Goal: Task Accomplishment & Management: Use online tool/utility

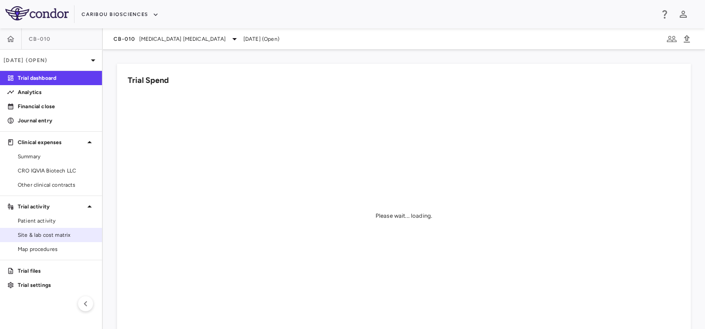
click at [49, 235] on span "Site & lab cost matrix" at bounding box center [56, 235] width 77 height 8
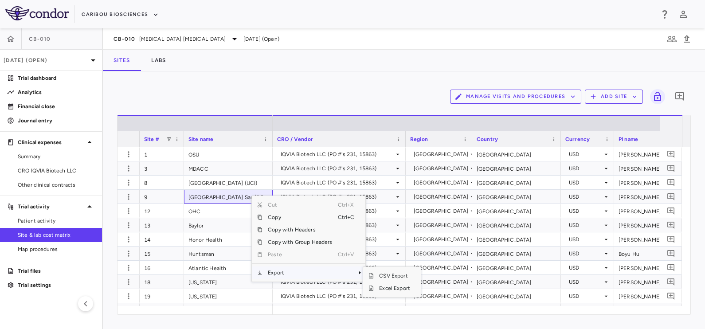
click at [279, 273] on span "Export" at bounding box center [300, 273] width 75 height 12
click at [380, 287] on span "Excel Export" at bounding box center [395, 288] width 42 height 12
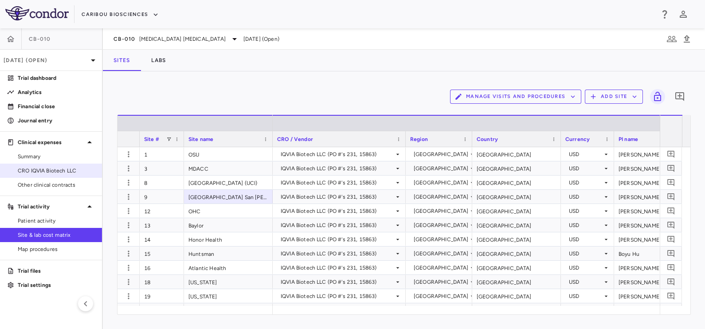
click at [51, 172] on span "CRO IQVIA Biotech LLC" at bounding box center [56, 171] width 77 height 8
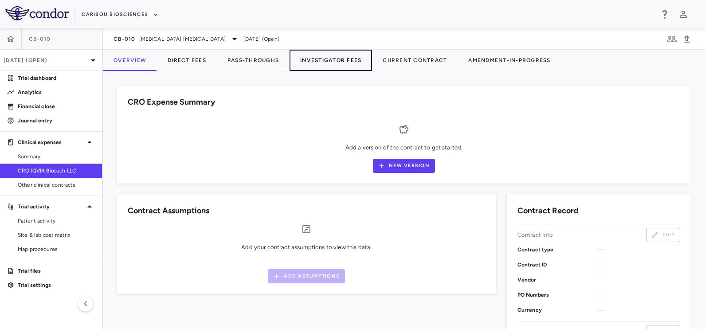
click at [320, 60] on button "Investigator Fees" at bounding box center [331, 60] width 83 height 21
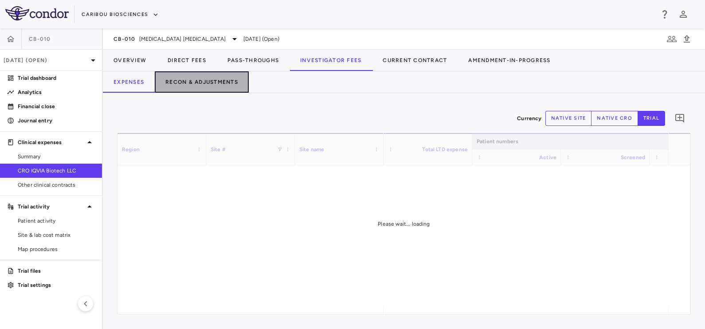
click at [214, 86] on button "Recon & Adjustments" at bounding box center [202, 81] width 94 height 21
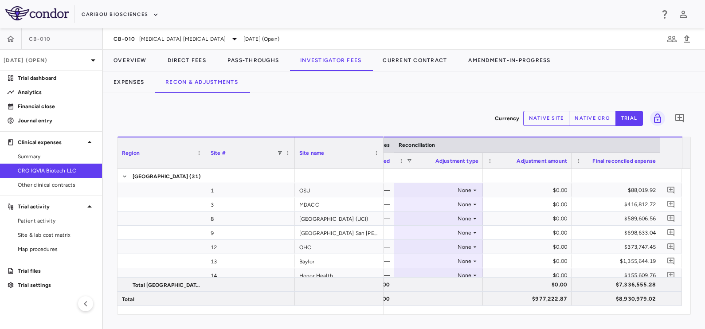
click at [589, 109] on div "Currency native site native cro trial 0" at bounding box center [404, 118] width 574 height 22
click at [588, 117] on button "native cro" at bounding box center [592, 118] width 47 height 15
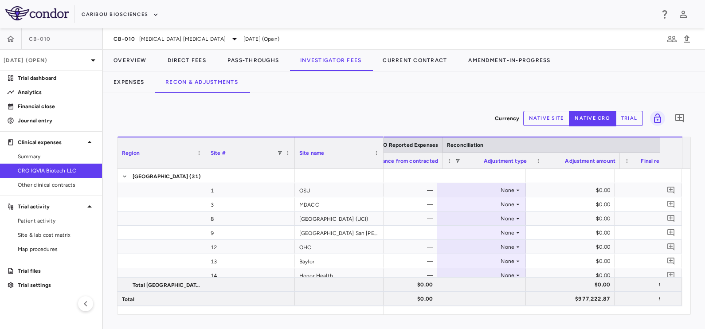
scroll to position [0, 562]
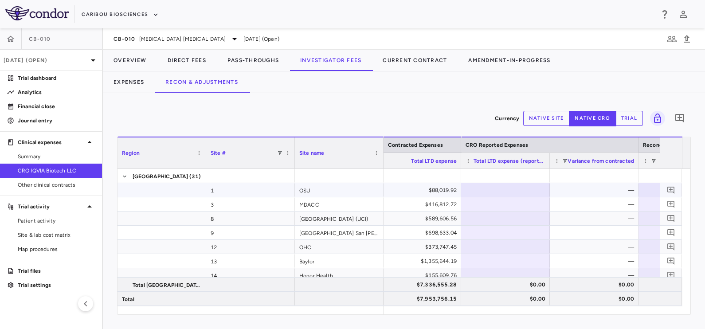
click at [417, 196] on div "$88,019.92" at bounding box center [419, 190] width 76 height 14
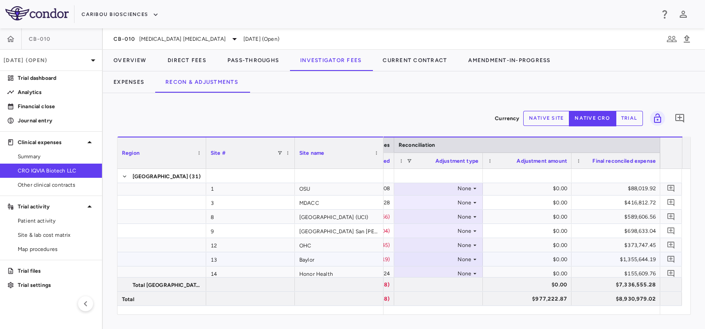
scroll to position [0, 0]
click at [461, 187] on div "None" at bounding box center [436, 190] width 69 height 14
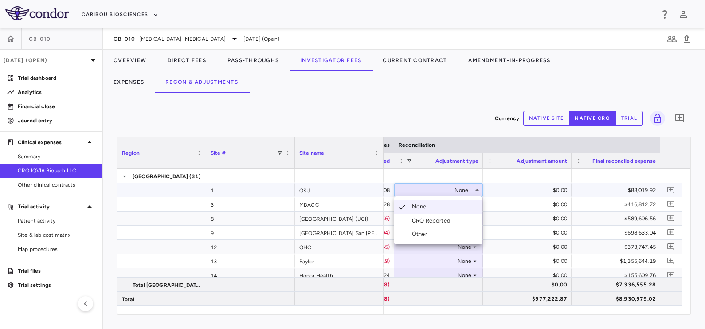
click at [425, 237] on div "Other" at bounding box center [421, 234] width 19 height 8
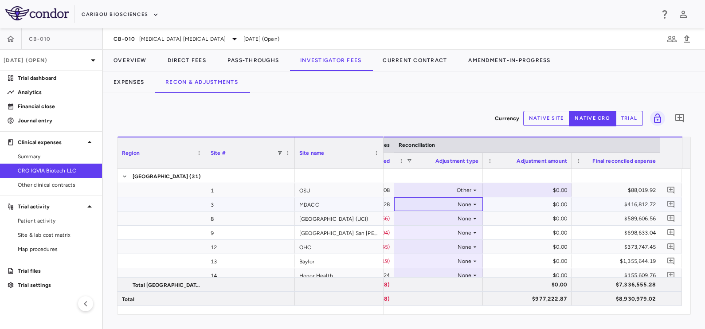
click at [457, 206] on div "None" at bounding box center [436, 204] width 69 height 14
click at [464, 205] on div "None" at bounding box center [436, 204] width 69 height 14
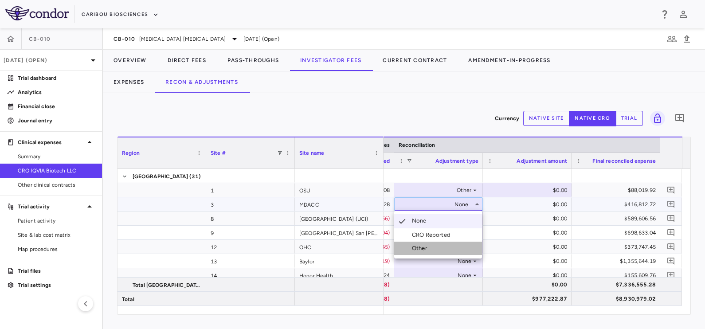
click at [425, 248] on div "Other" at bounding box center [421, 248] width 19 height 8
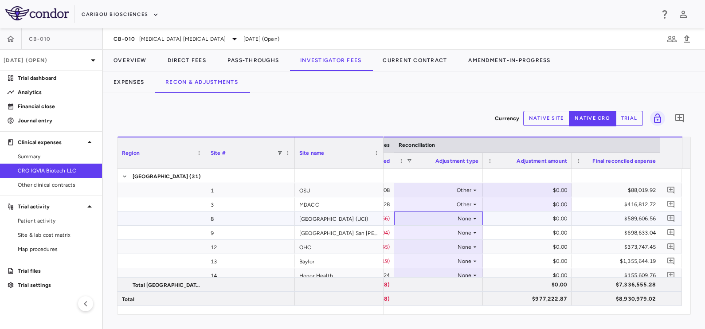
click at [464, 216] on div "None" at bounding box center [436, 219] width 69 height 14
click at [464, 215] on div "None" at bounding box center [436, 219] width 69 height 14
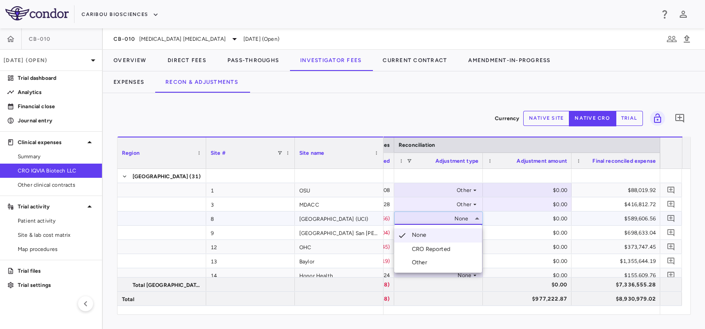
click at [442, 263] on li "Other" at bounding box center [438, 262] width 88 height 13
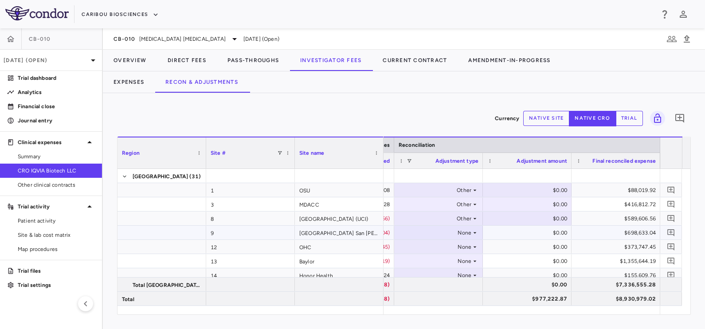
click at [465, 235] on div "None" at bounding box center [436, 233] width 69 height 14
click at [472, 232] on icon at bounding box center [475, 232] width 7 height 7
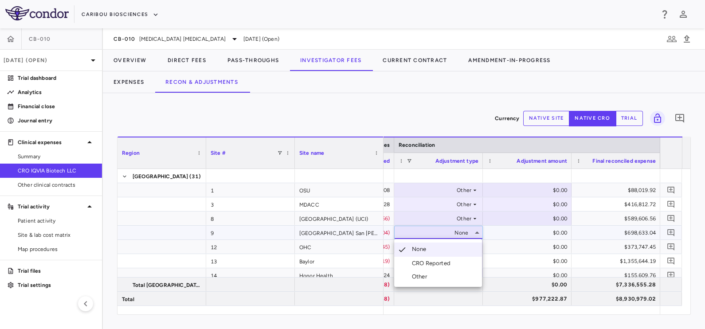
click at [424, 277] on div "Other" at bounding box center [421, 277] width 19 height 8
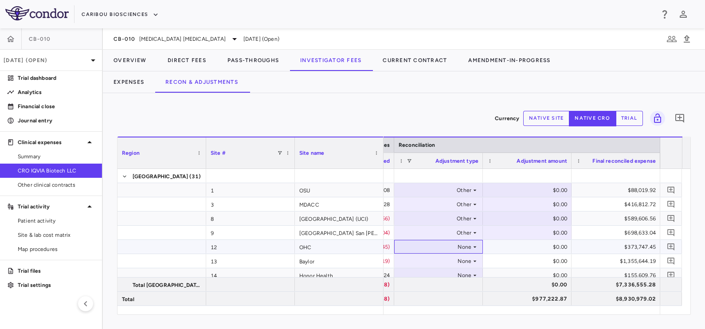
click at [472, 246] on icon at bounding box center [475, 247] width 7 height 7
click at [428, 290] on div "Other" at bounding box center [421, 291] width 19 height 8
click at [468, 256] on div "None" at bounding box center [436, 261] width 69 height 14
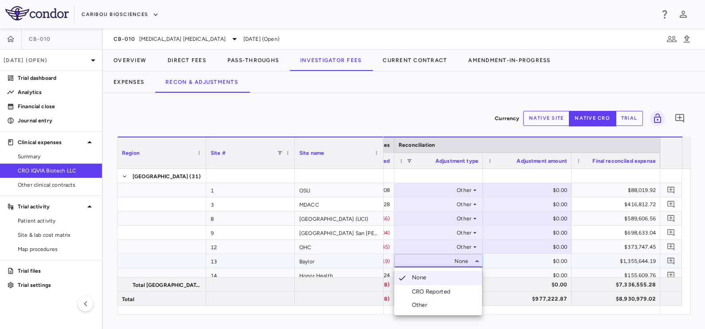
click at [422, 308] on div "Other" at bounding box center [421, 305] width 19 height 8
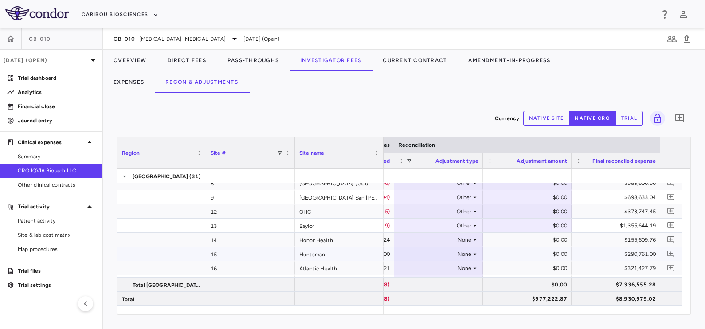
scroll to position [55, 0]
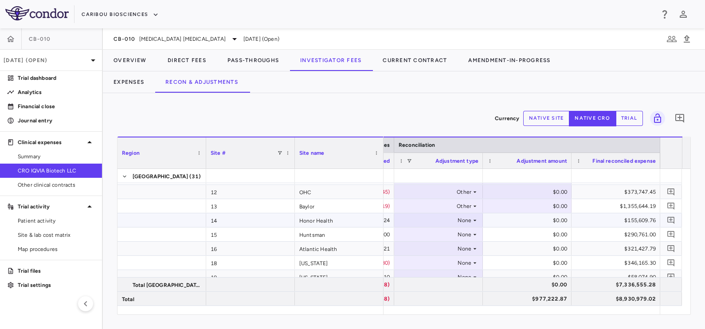
click at [472, 220] on icon at bounding box center [475, 220] width 7 height 7
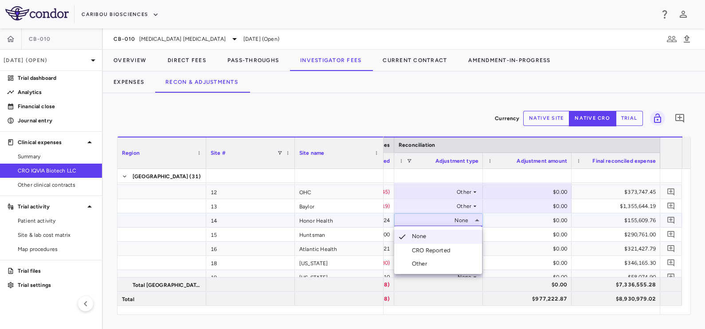
click at [426, 268] on li "Other" at bounding box center [438, 263] width 88 height 13
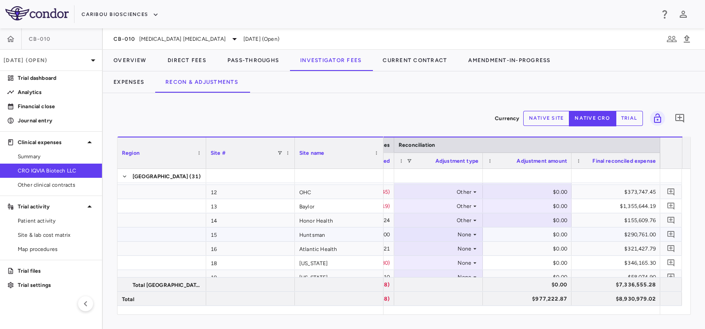
click at [473, 231] on icon at bounding box center [475, 234] width 7 height 7
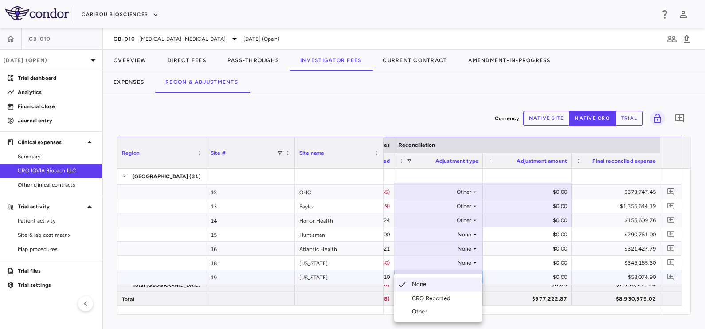
click at [466, 233] on div at bounding box center [352, 164] width 705 height 329
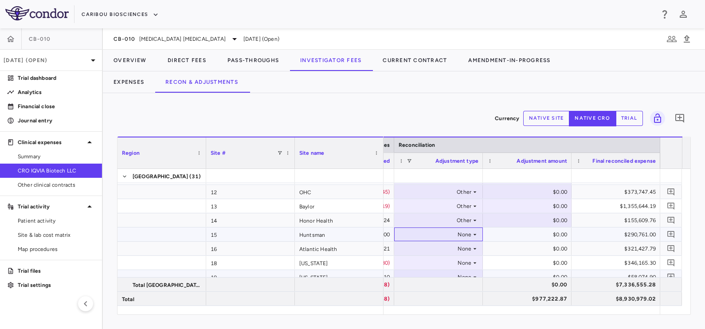
click at [466, 233] on div "None" at bounding box center [436, 235] width 69 height 14
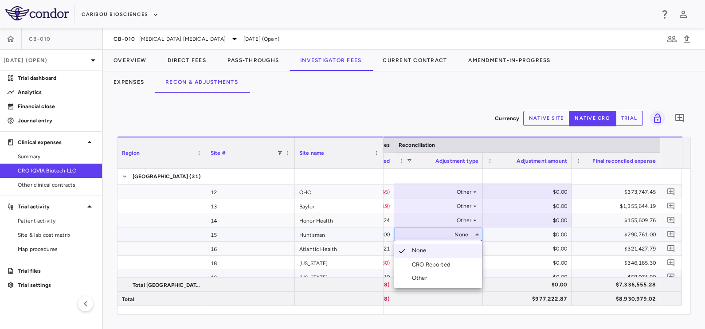
click at [435, 277] on li "Other" at bounding box center [438, 277] width 88 height 13
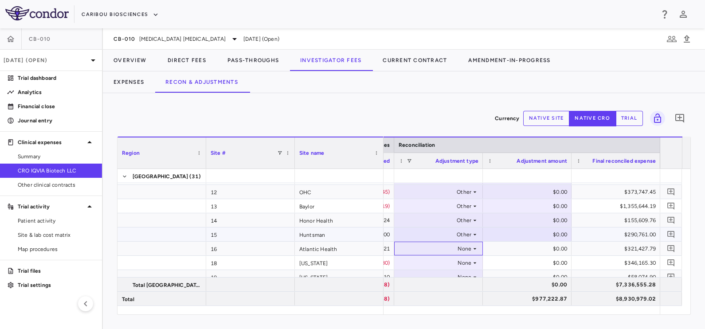
click at [472, 254] on div "None" at bounding box center [439, 248] width 80 height 13
click at [477, 243] on div "None" at bounding box center [439, 248] width 80 height 13
click at [432, 295] on li "Other" at bounding box center [438, 292] width 88 height 13
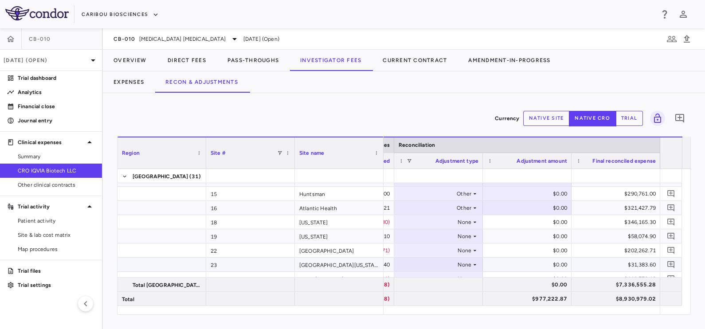
scroll to position [110, 0]
click at [466, 205] on div "None" at bounding box center [436, 208] width 69 height 14
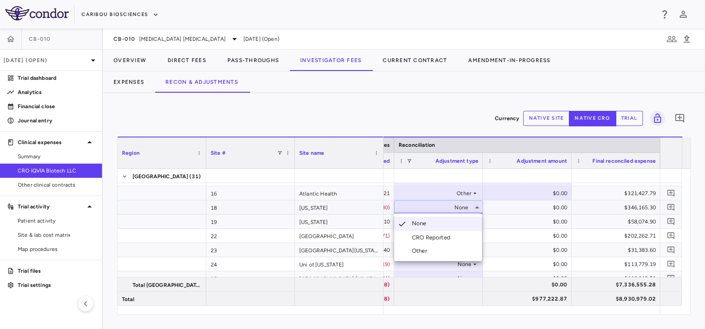
click at [448, 252] on li "Other" at bounding box center [438, 250] width 88 height 13
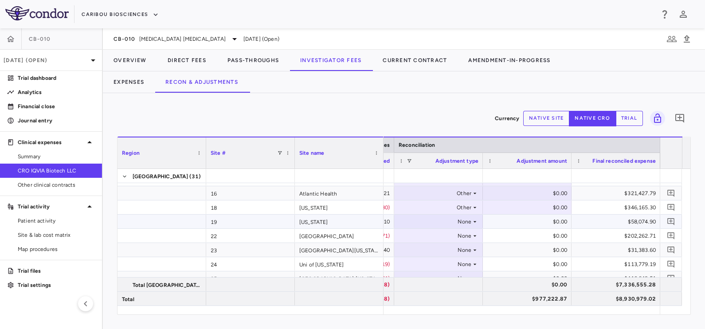
click at [472, 221] on icon at bounding box center [475, 221] width 7 height 7
click at [473, 222] on div at bounding box center [352, 164] width 705 height 329
click at [475, 222] on icon at bounding box center [475, 221] width 7 height 7
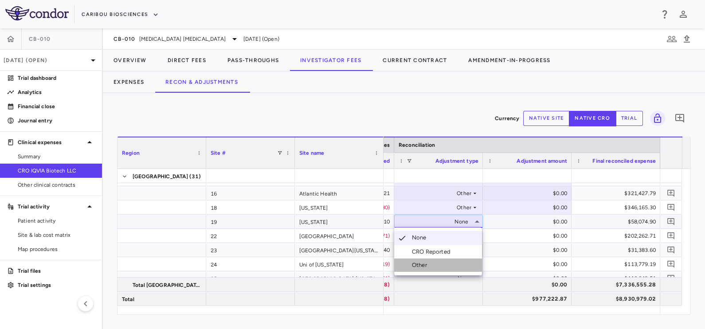
drag, startPoint x: 419, startPoint y: 265, endPoint x: 425, endPoint y: 257, distance: 9.2
click at [420, 265] on div "Other" at bounding box center [421, 265] width 19 height 8
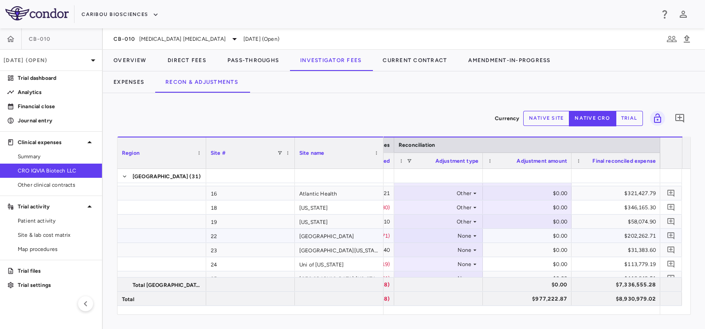
click at [468, 236] on div "None" at bounding box center [436, 236] width 69 height 14
click at [466, 236] on div "None" at bounding box center [436, 236] width 69 height 14
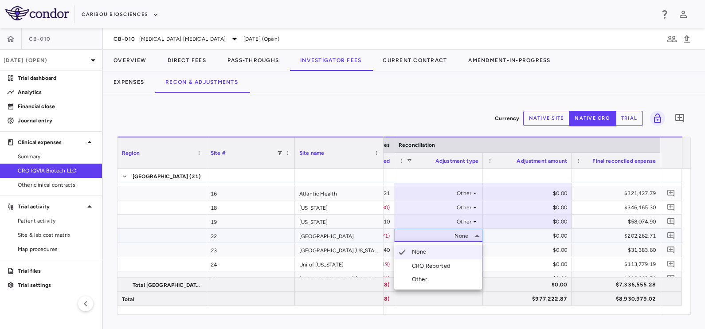
click at [413, 280] on div "Other" at bounding box center [421, 279] width 19 height 8
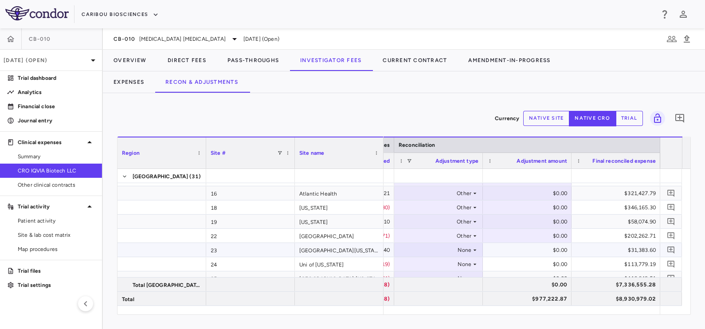
click at [467, 246] on div "None" at bounding box center [436, 250] width 69 height 14
click at [468, 248] on div "None" at bounding box center [436, 250] width 69 height 14
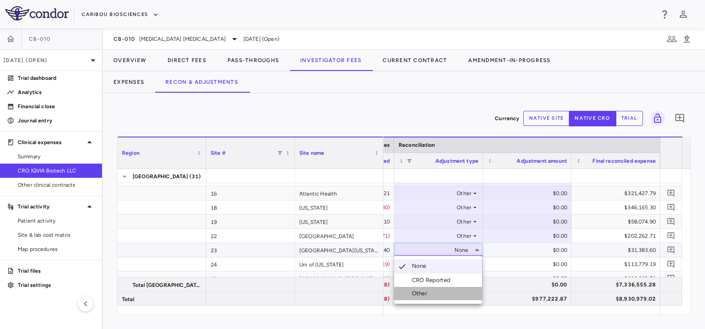
click at [423, 294] on div "Other" at bounding box center [421, 294] width 19 height 8
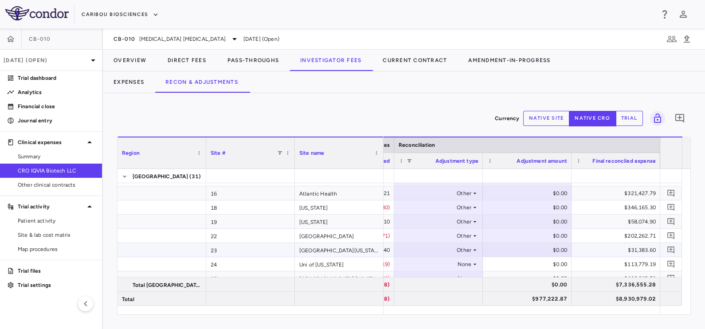
scroll to position [166, 0]
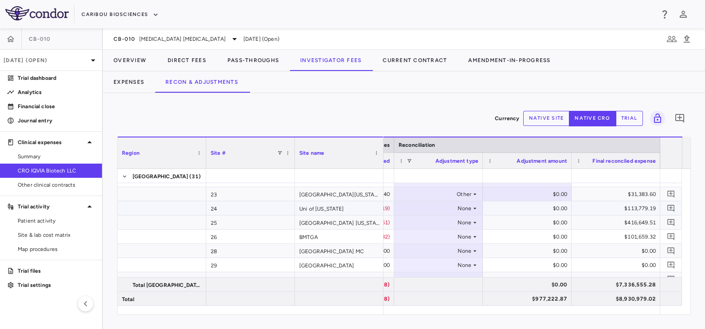
click at [462, 207] on div "None" at bounding box center [436, 208] width 69 height 14
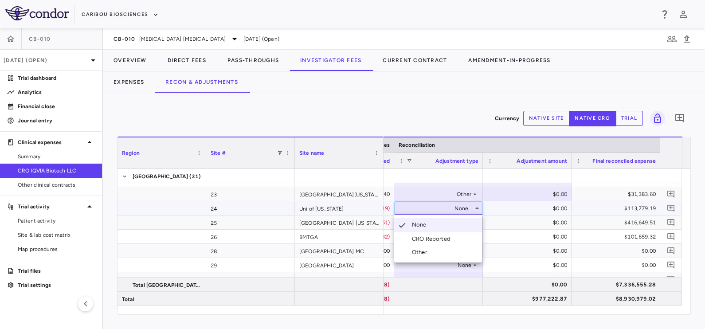
click at [424, 253] on div "Other" at bounding box center [421, 252] width 19 height 8
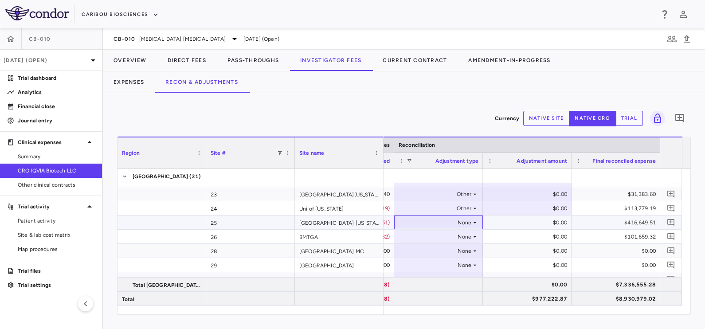
click at [472, 220] on icon at bounding box center [475, 222] width 7 height 7
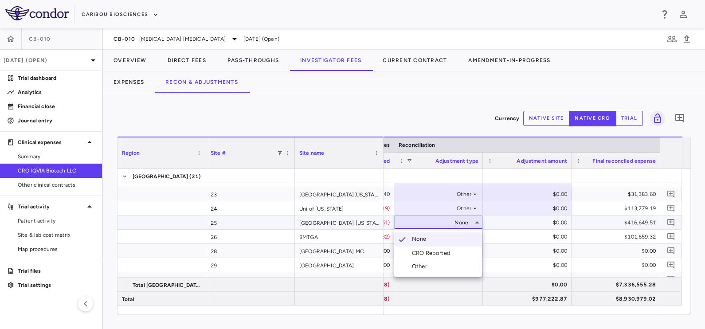
click at [419, 265] on div "Other" at bounding box center [421, 267] width 19 height 8
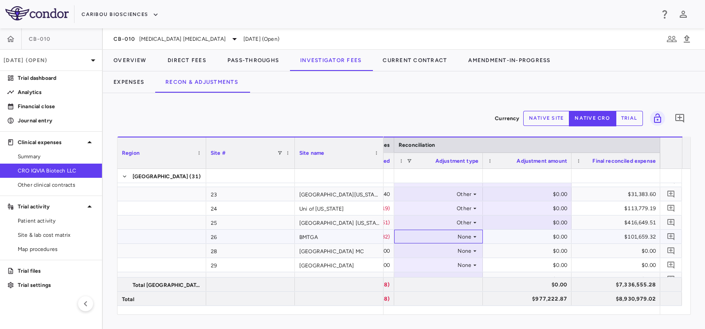
click at [463, 234] on div "None" at bounding box center [436, 237] width 69 height 14
click at [464, 233] on div "None" at bounding box center [436, 237] width 69 height 14
click at [424, 282] on div "Other" at bounding box center [421, 281] width 19 height 8
click at [466, 248] on div "None" at bounding box center [436, 251] width 69 height 14
click at [467, 249] on div "None" at bounding box center [436, 251] width 69 height 14
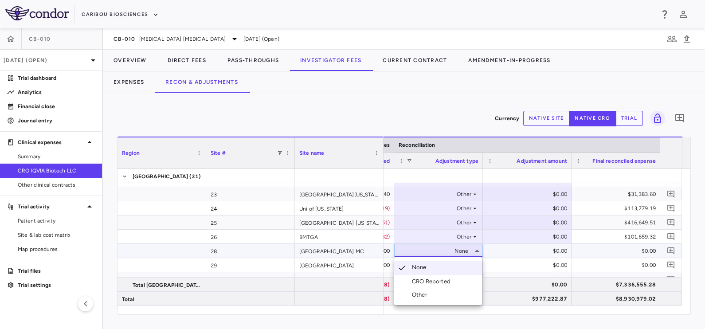
click at [425, 292] on div "Other" at bounding box center [421, 295] width 19 height 8
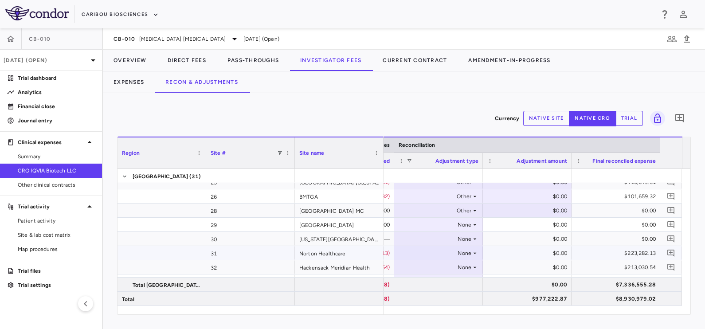
scroll to position [221, 0]
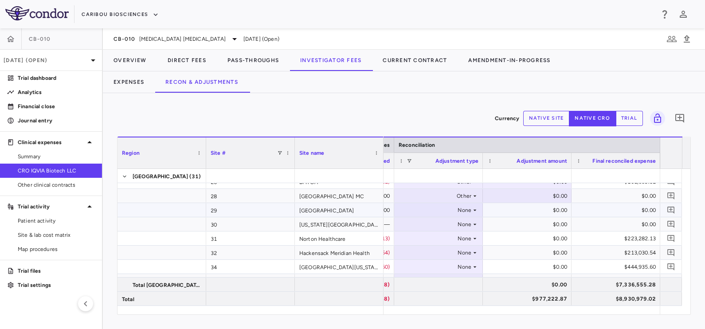
click at [472, 209] on icon at bounding box center [475, 210] width 7 height 7
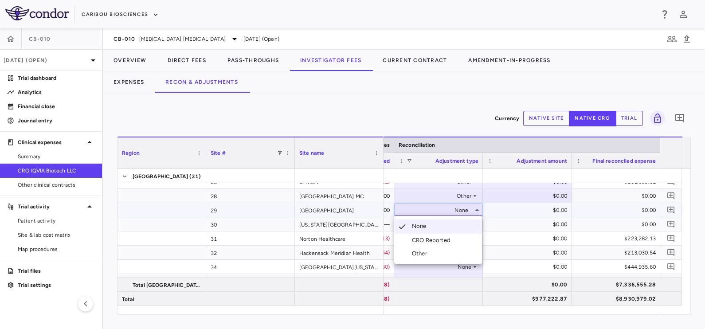
click at [409, 253] on div "Other" at bounding box center [412, 254] width 36 height 8
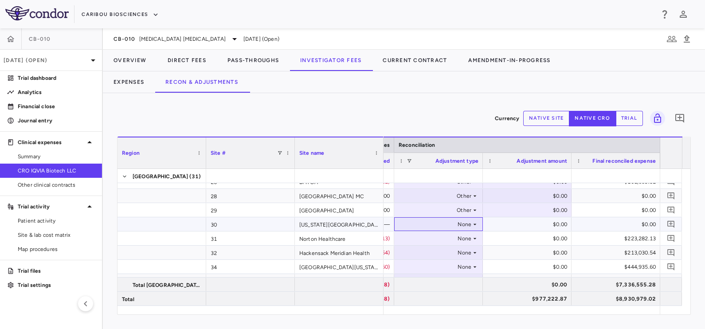
click at [464, 226] on div "None" at bounding box center [436, 224] width 69 height 14
click at [467, 224] on div "None" at bounding box center [436, 224] width 69 height 14
click at [419, 253] on div "Other" at bounding box center [421, 255] width 19 height 8
click at [469, 237] on div "None" at bounding box center [436, 239] width 69 height 14
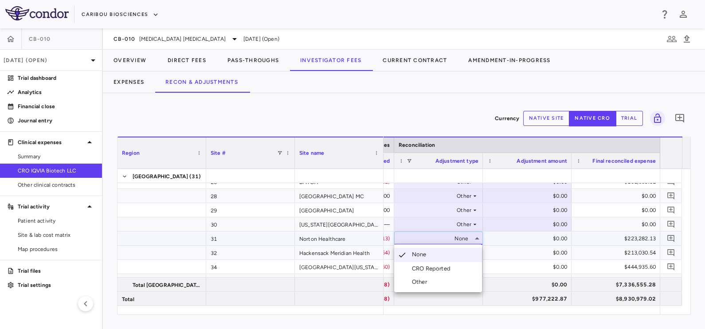
click at [420, 279] on div "Other" at bounding box center [421, 282] width 19 height 8
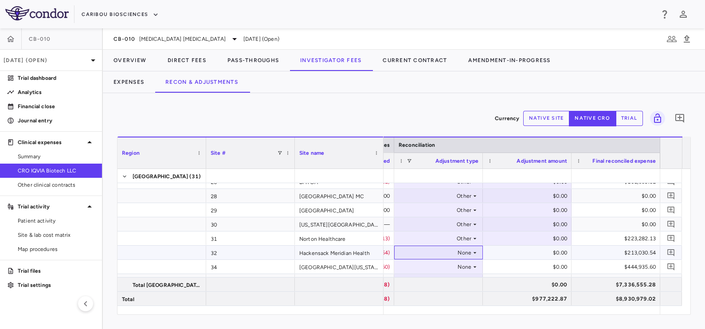
click at [463, 255] on div "None" at bounding box center [436, 253] width 69 height 14
click at [464, 252] on div "None" at bounding box center [436, 253] width 69 height 14
click at [424, 297] on div "Other" at bounding box center [421, 296] width 19 height 8
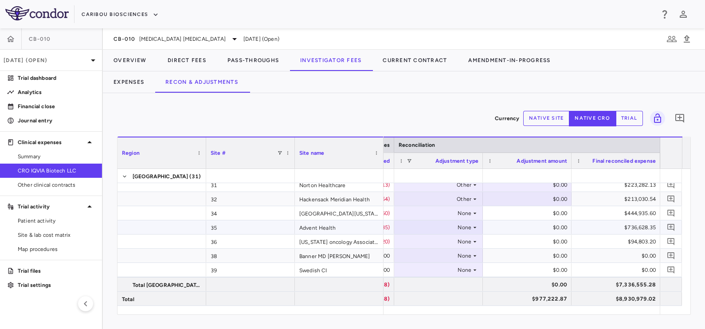
scroll to position [277, 0]
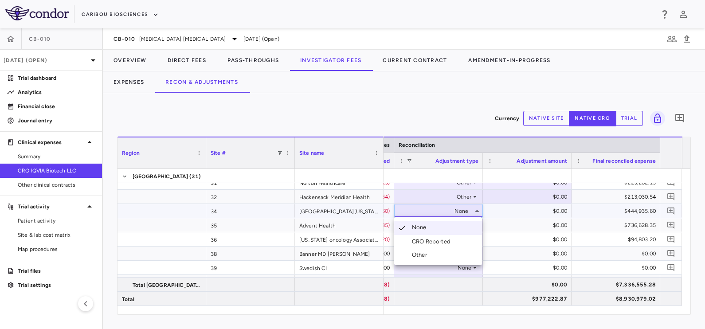
click at [416, 253] on div "Other" at bounding box center [421, 255] width 19 height 8
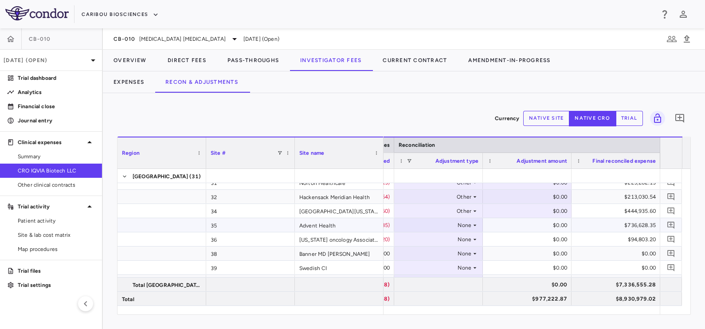
click at [460, 227] on div "None" at bounding box center [436, 225] width 69 height 14
click at [419, 270] on div "None" at bounding box center [436, 268] width 69 height 14
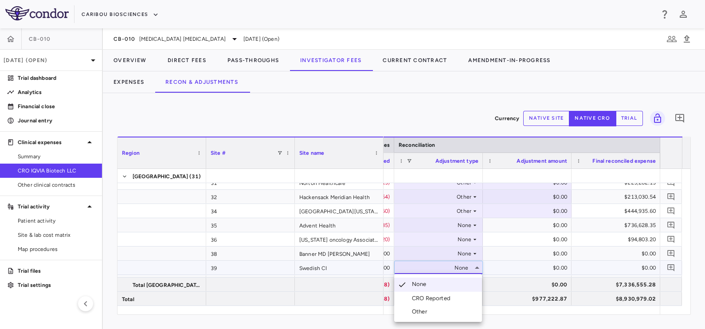
click at [468, 223] on div at bounding box center [352, 164] width 705 height 329
click at [468, 223] on div "None" at bounding box center [436, 225] width 69 height 14
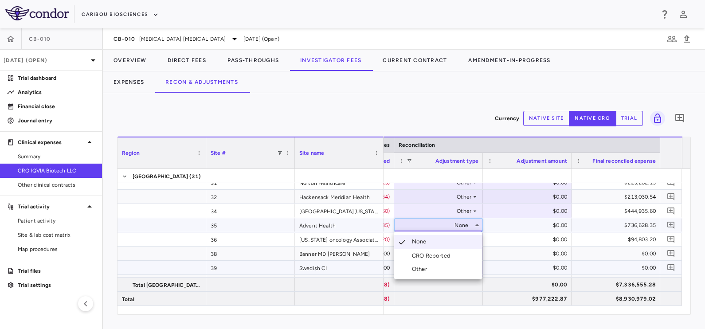
click at [417, 271] on div "Other" at bounding box center [421, 269] width 19 height 8
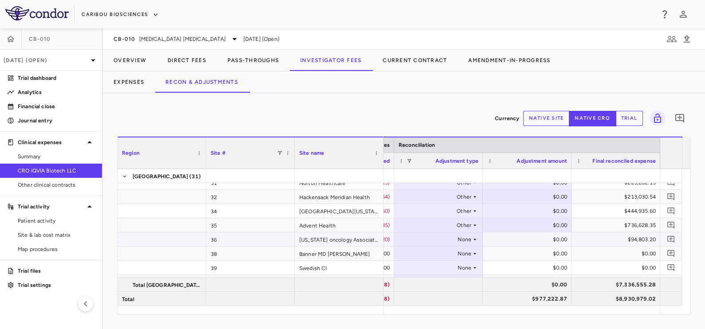
click at [461, 241] on div "None" at bounding box center [436, 239] width 69 height 14
click at [463, 241] on div "None" at bounding box center [436, 239] width 69 height 14
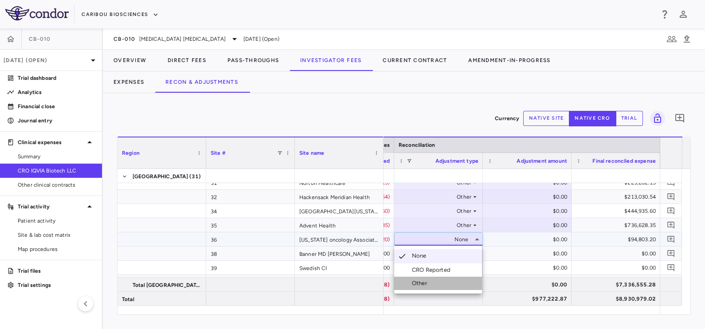
click at [411, 285] on div "Other" at bounding box center [412, 283] width 36 height 8
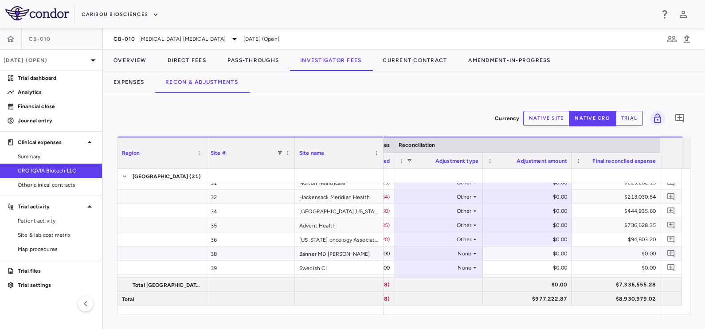
click at [463, 253] on div "None" at bounding box center [436, 254] width 69 height 14
click at [465, 253] on div "None" at bounding box center [436, 254] width 69 height 14
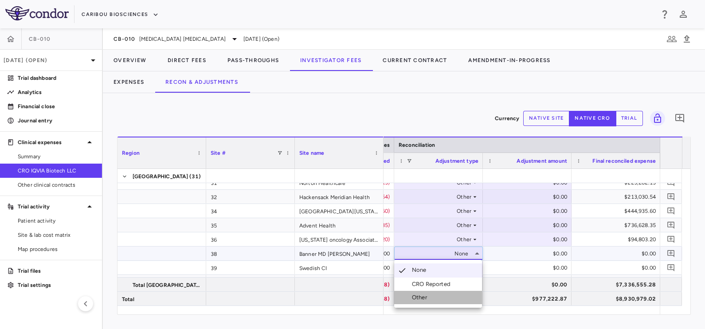
click at [421, 295] on div "Other" at bounding box center [421, 298] width 19 height 8
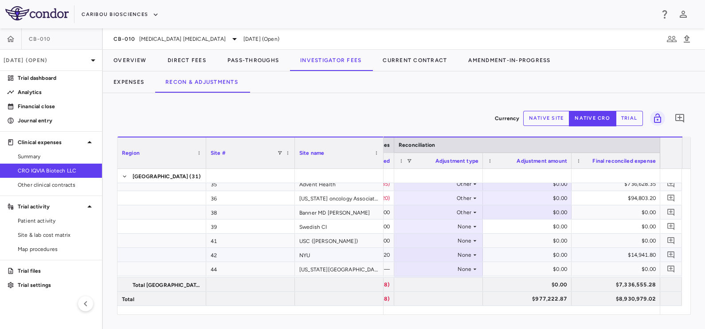
scroll to position [333, 0]
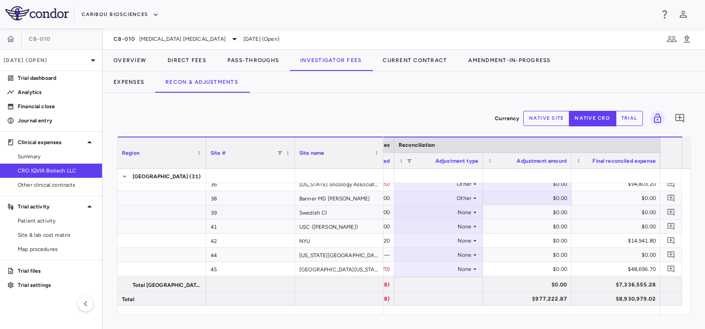
click at [468, 213] on div "None" at bounding box center [436, 212] width 69 height 14
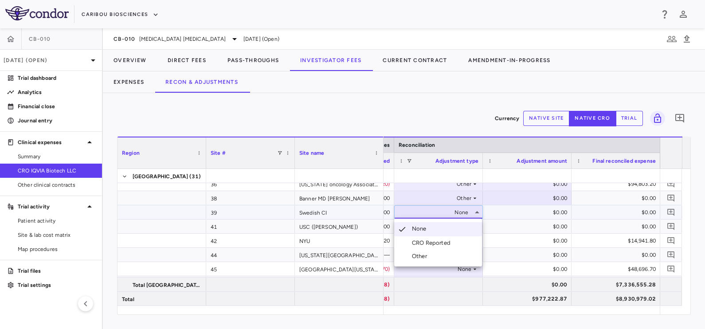
click at [426, 257] on div "Other" at bounding box center [421, 256] width 19 height 8
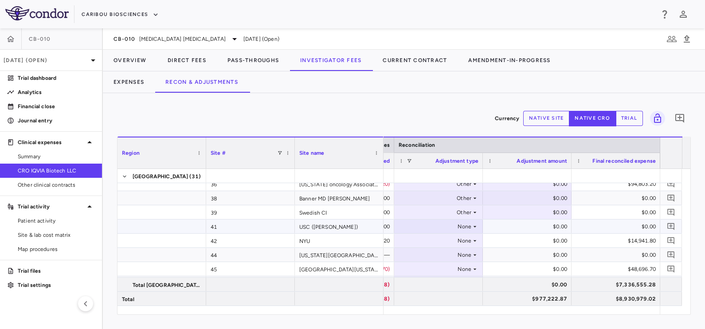
click at [468, 228] on div "None" at bounding box center [436, 227] width 69 height 14
click at [465, 225] on div "None" at bounding box center [436, 227] width 69 height 14
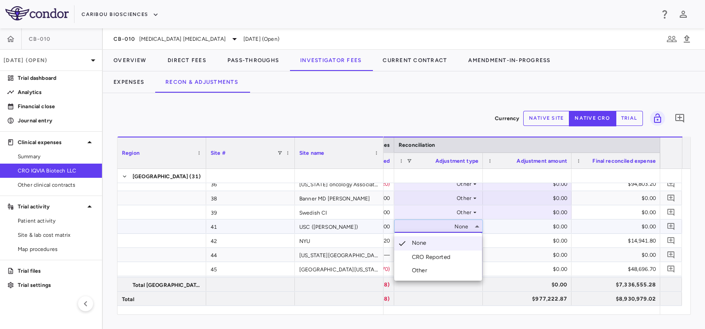
click at [421, 271] on div "Other" at bounding box center [421, 271] width 19 height 8
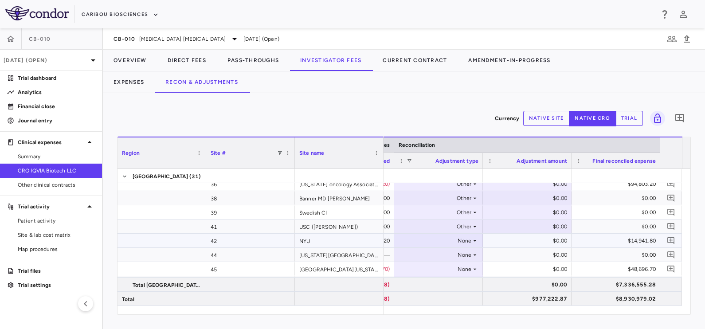
click at [464, 237] on div "None" at bounding box center [436, 241] width 69 height 14
click at [464, 242] on div "None" at bounding box center [436, 241] width 69 height 14
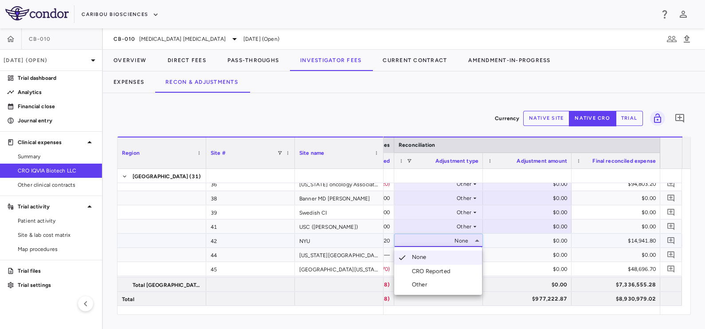
click at [418, 285] on div "Other" at bounding box center [421, 285] width 19 height 8
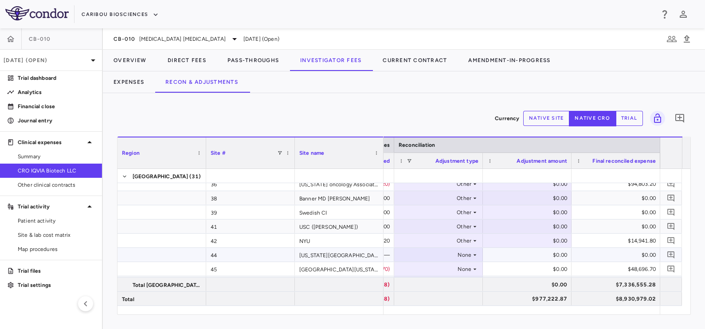
scroll to position [388, 0]
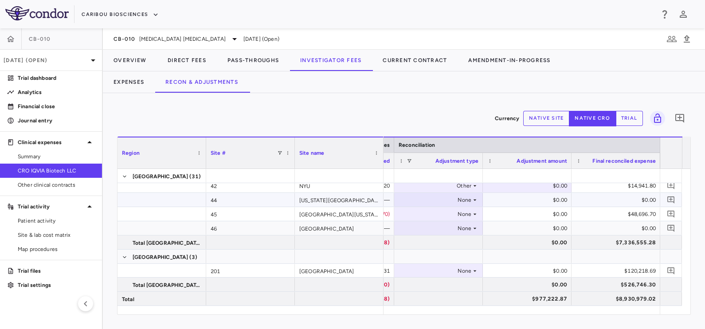
click at [461, 200] on div "None" at bounding box center [436, 200] width 69 height 14
click at [462, 197] on div at bounding box center [352, 164] width 705 height 329
click at [462, 197] on div "None" at bounding box center [436, 200] width 69 height 14
click at [417, 229] on div "Other" at bounding box center [421, 230] width 19 height 8
click at [462, 212] on div "None" at bounding box center [436, 214] width 69 height 14
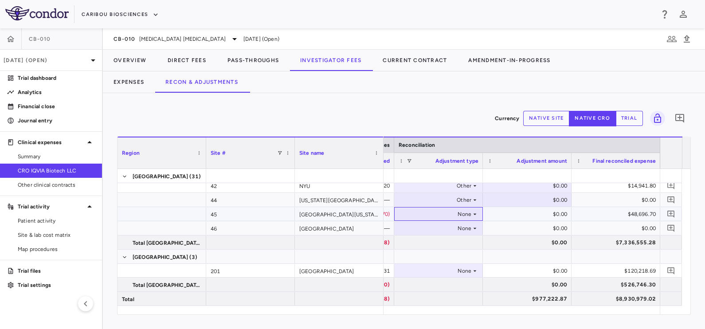
click at [462, 212] on div "None" at bounding box center [436, 214] width 69 height 14
click at [420, 256] on div "Other" at bounding box center [421, 258] width 19 height 8
click at [462, 228] on div "None" at bounding box center [436, 228] width 69 height 14
click at [468, 226] on div "None" at bounding box center [436, 228] width 69 height 14
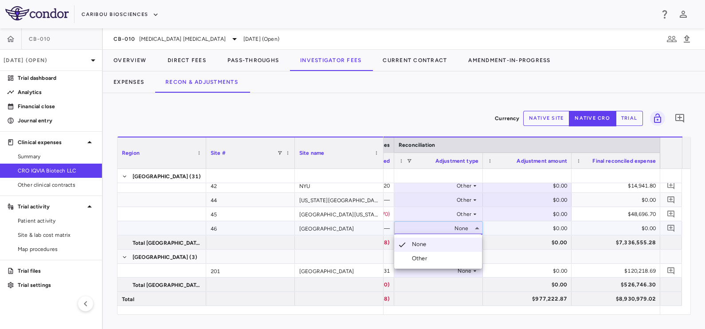
click at [422, 257] on div "Other" at bounding box center [421, 259] width 19 height 8
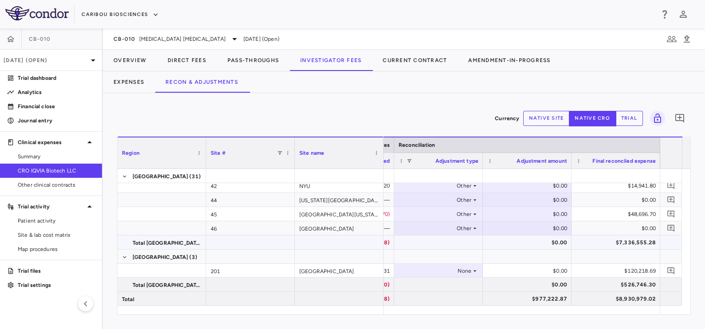
scroll to position [443, 0]
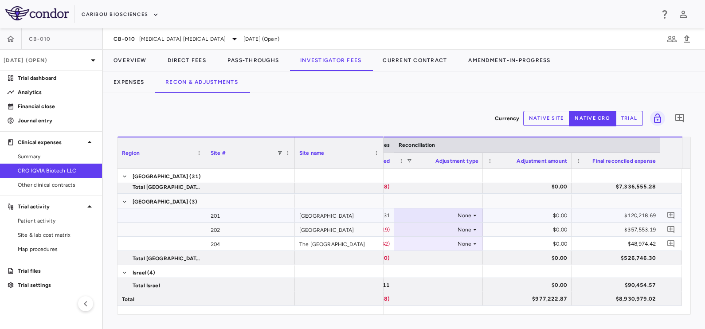
click at [461, 218] on div "None" at bounding box center [436, 215] width 69 height 14
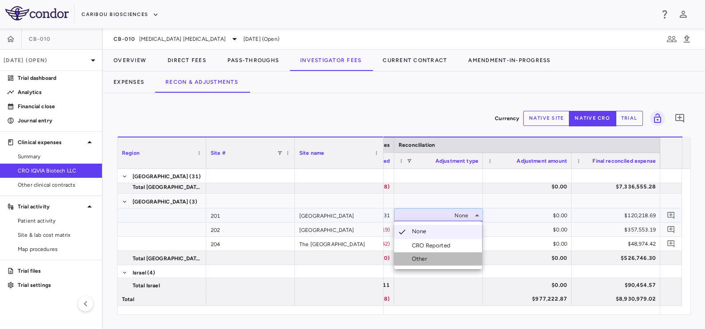
click at [420, 259] on div "Other" at bounding box center [421, 259] width 19 height 8
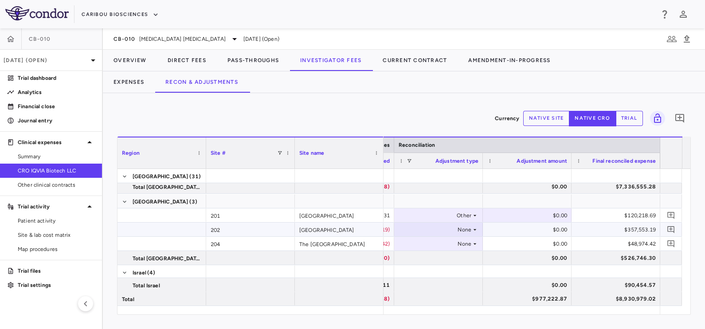
click at [459, 230] on div "None" at bounding box center [436, 230] width 69 height 14
click at [461, 227] on div "None" at bounding box center [436, 230] width 69 height 14
click at [418, 273] on div "Other" at bounding box center [421, 273] width 19 height 8
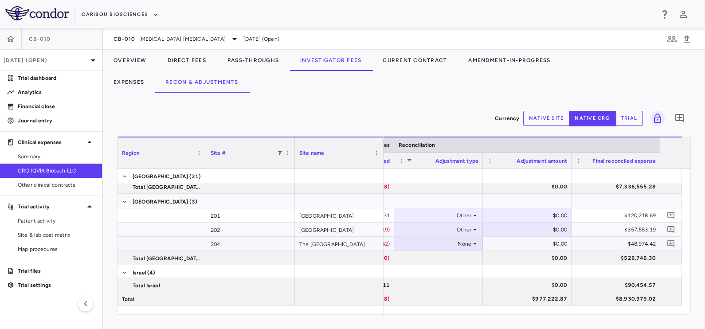
click at [462, 242] on div "None" at bounding box center [436, 244] width 69 height 14
click at [464, 242] on div "None" at bounding box center [436, 244] width 69 height 14
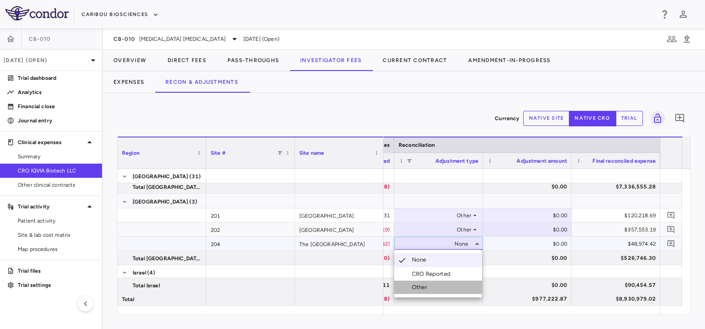
click at [421, 286] on div "Other" at bounding box center [421, 287] width 19 height 8
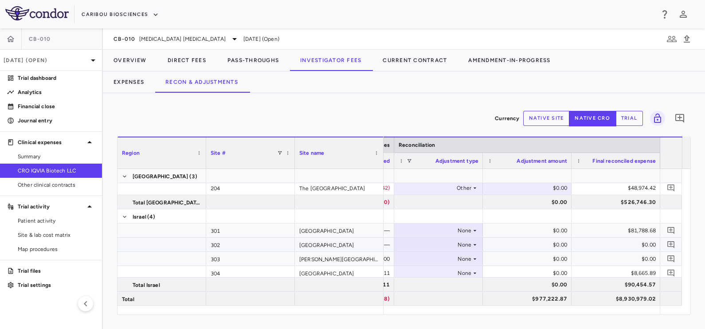
scroll to position [499, 0]
click at [467, 230] on div "None" at bounding box center [436, 231] width 69 height 14
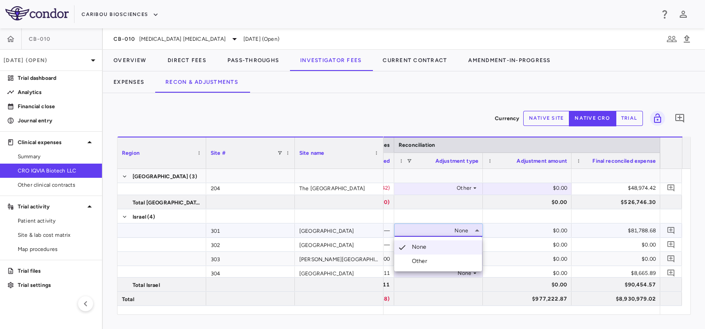
click at [432, 264] on li "Other" at bounding box center [438, 261] width 88 height 13
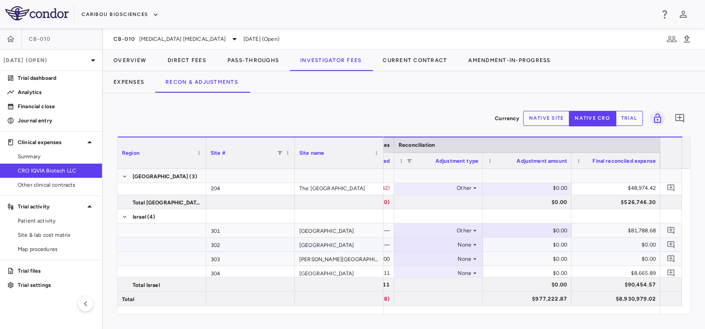
click at [469, 246] on div "None" at bounding box center [436, 245] width 69 height 14
click at [461, 245] on div "None" at bounding box center [436, 245] width 69 height 14
click at [428, 275] on div "Other" at bounding box center [421, 275] width 19 height 8
click at [467, 258] on div "None" at bounding box center [436, 259] width 69 height 14
click at [468, 259] on div "None" at bounding box center [436, 259] width 69 height 14
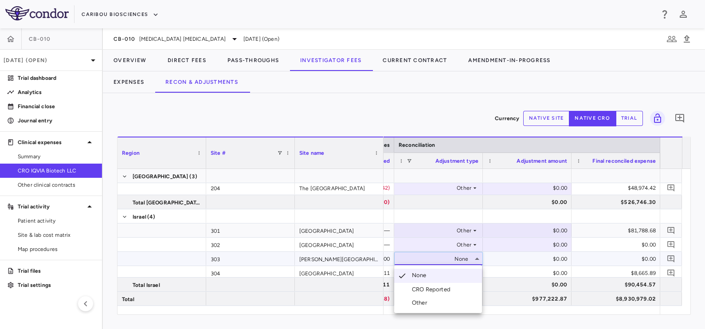
click at [425, 303] on div "Other" at bounding box center [421, 303] width 19 height 8
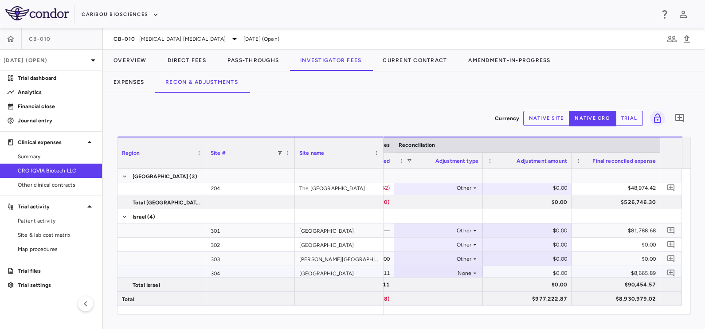
click at [468, 271] on div "None" at bounding box center [436, 273] width 69 height 14
click at [422, 309] on div "Other" at bounding box center [421, 312] width 19 height 8
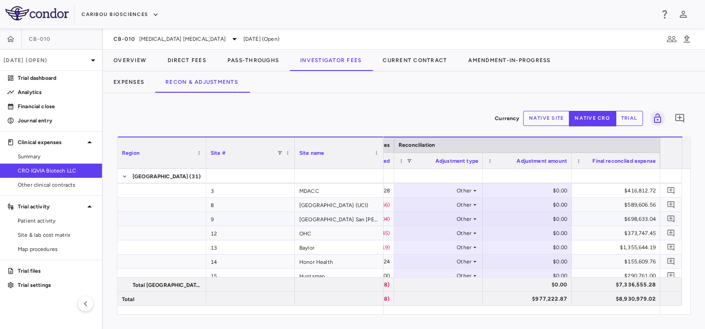
scroll to position [0, 0]
click at [592, 199] on div "$416,812.72" at bounding box center [618, 204] width 76 height 14
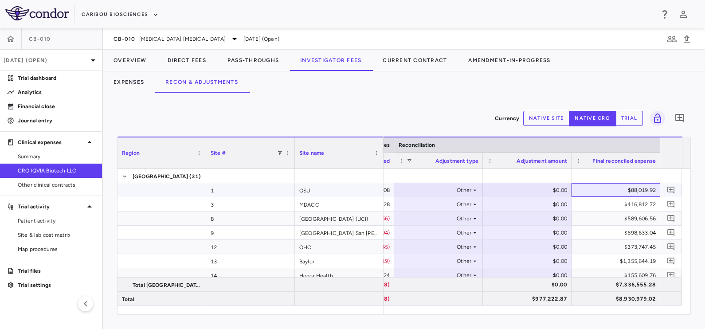
click at [603, 189] on div "$88,019.92" at bounding box center [618, 190] width 76 height 14
click at [580, 194] on div "$88,019.92" at bounding box center [618, 190] width 76 height 14
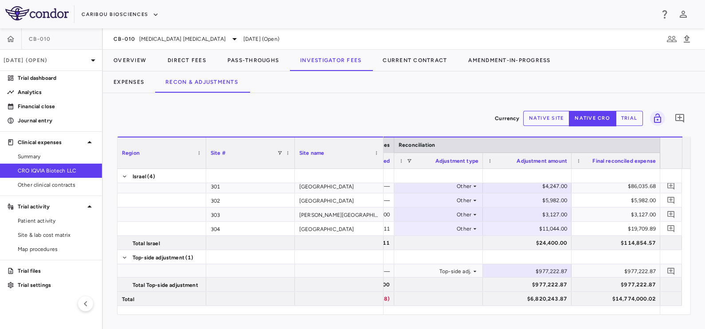
scroll to position [0, 553]
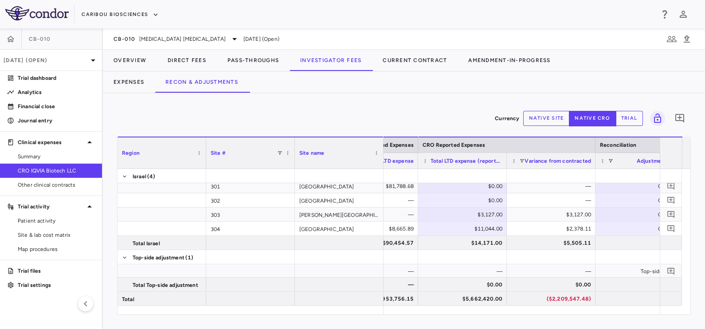
drag, startPoint x: 354, startPoint y: 113, endPoint x: 412, endPoint y: 180, distance: 88.1
click at [354, 113] on div "Currency native site native cro trial 0" at bounding box center [404, 118] width 574 height 22
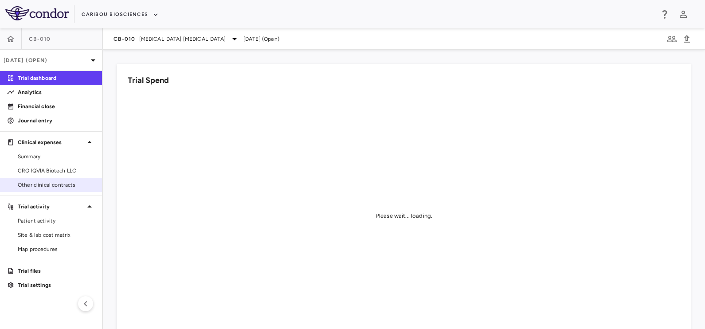
click at [51, 182] on span "Other clinical contracts" at bounding box center [56, 185] width 77 height 8
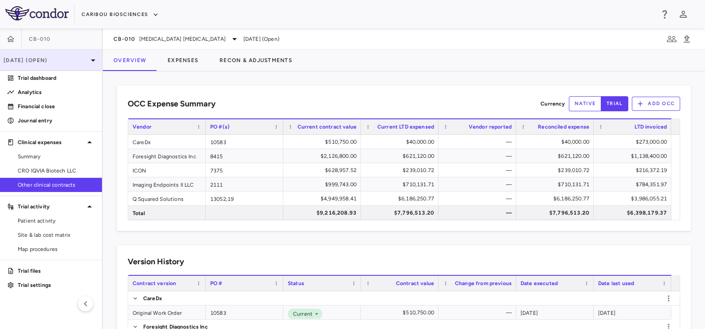
click at [28, 53] on div "[DATE] (Open)" at bounding box center [51, 60] width 102 height 21
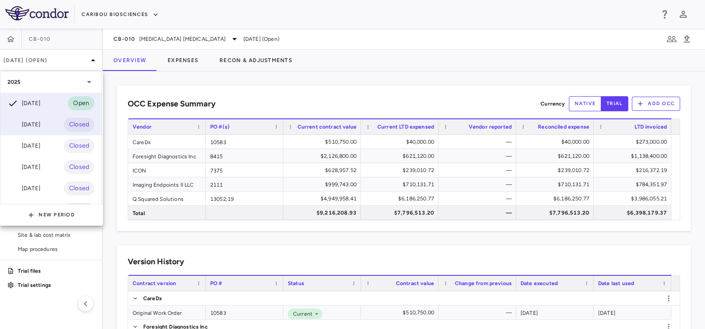
click at [35, 124] on div "[DATE]" at bounding box center [24, 124] width 33 height 11
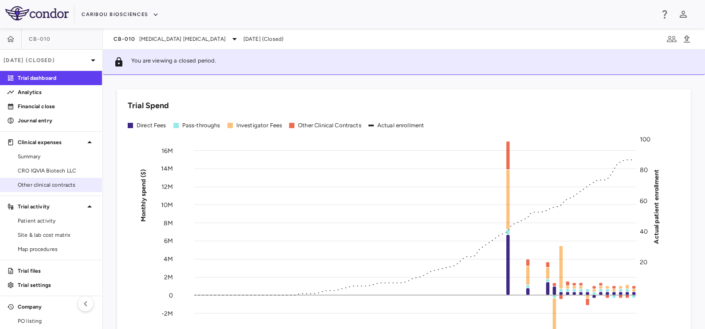
click at [45, 185] on span "Other clinical contracts" at bounding box center [56, 185] width 77 height 8
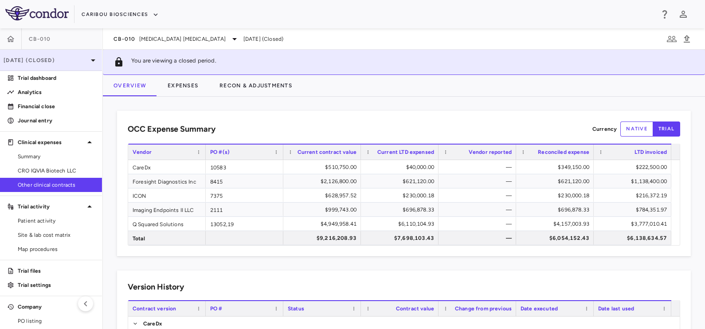
click at [28, 51] on div "[DATE] (Closed)" at bounding box center [51, 60] width 102 height 21
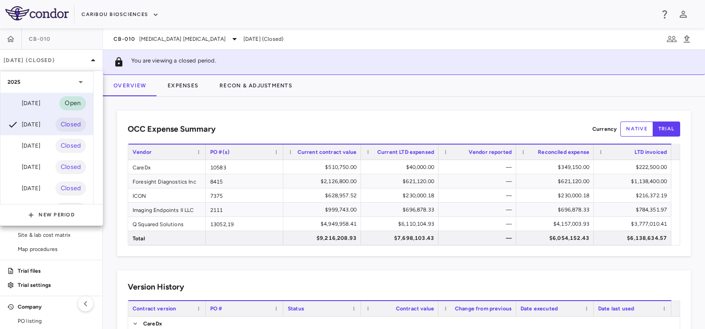
click at [37, 102] on div "[DATE]" at bounding box center [24, 103] width 33 height 11
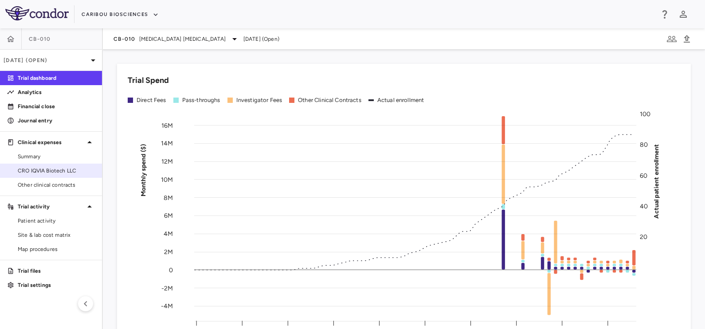
click at [38, 170] on span "CRO IQVIA Biotech LLC" at bounding box center [56, 171] width 77 height 8
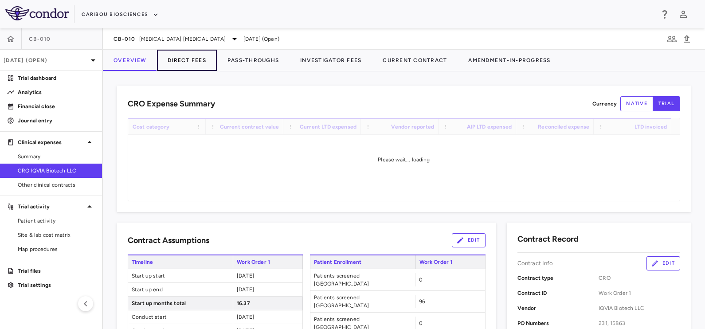
click at [190, 63] on button "Direct Fees" at bounding box center [187, 60] width 60 height 21
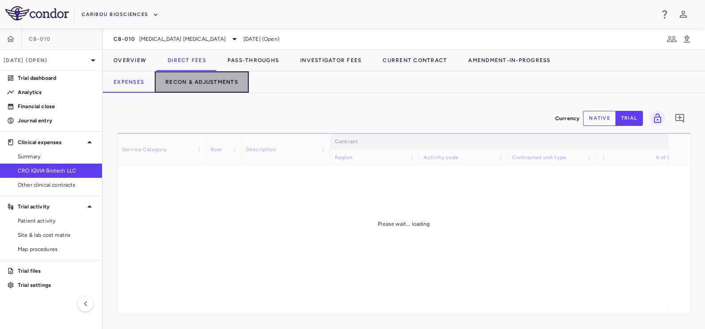
click at [214, 80] on button "Recon & Adjustments" at bounding box center [202, 81] width 94 height 21
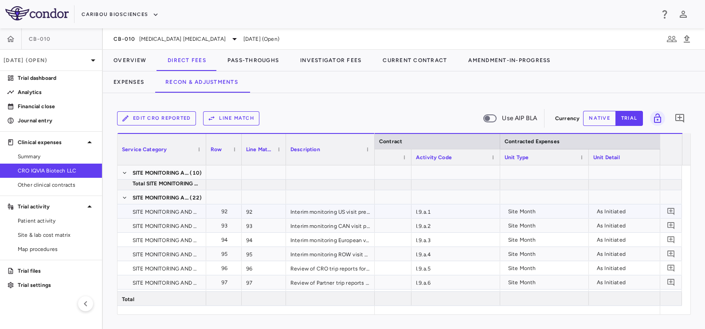
click at [441, 210] on div "I.9.a.1" at bounding box center [456, 212] width 89 height 14
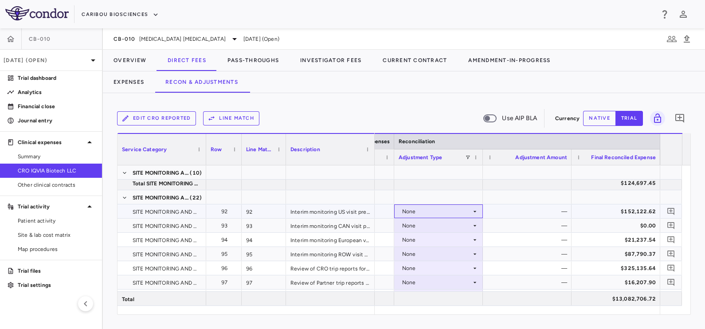
click at [413, 212] on div "None" at bounding box center [436, 212] width 69 height 14
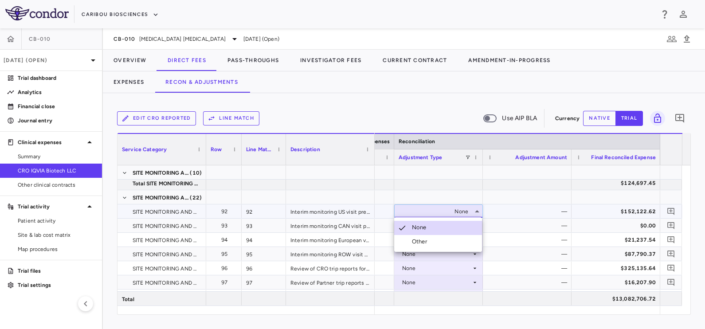
click at [421, 244] on div "Other" at bounding box center [421, 242] width 19 height 8
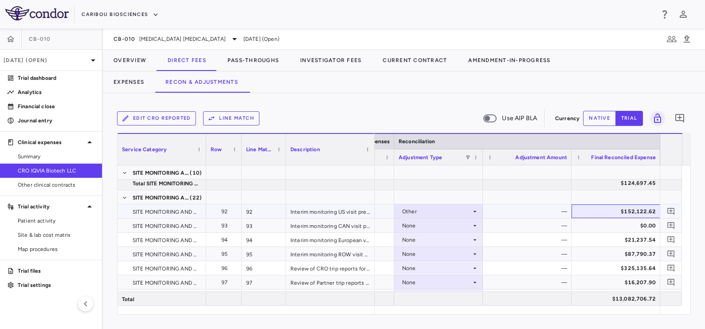
click at [599, 216] on div "$152,122.62" at bounding box center [618, 212] width 76 height 14
click at [538, 208] on div "—" at bounding box center [529, 212] width 76 height 14
click at [597, 118] on button "native" at bounding box center [599, 118] width 33 height 15
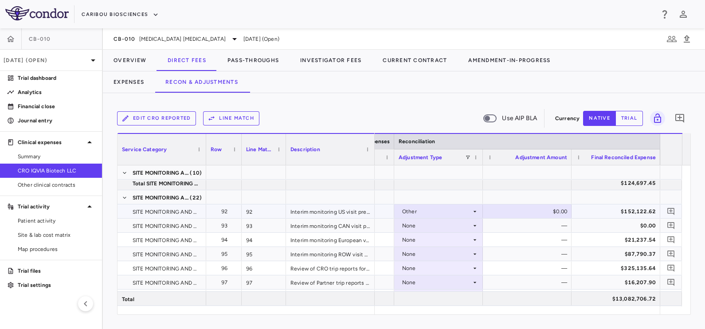
click at [577, 214] on div "$152,122.62" at bounding box center [616, 211] width 80 height 13
click at [303, 210] on div "Interim monitoring US visit preparation, follow-up, and report writing" at bounding box center [330, 212] width 89 height 14
click at [620, 213] on div "$260,131.62" at bounding box center [618, 212] width 76 height 14
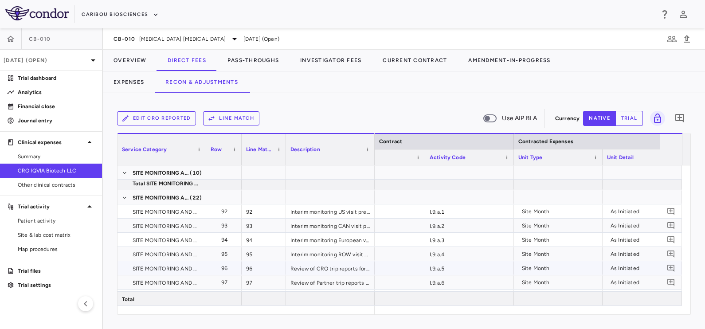
click at [450, 266] on div "I.9.a.5" at bounding box center [469, 268] width 89 height 14
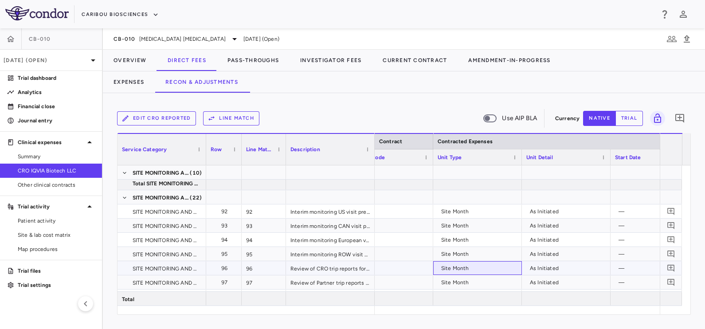
click at [450, 266] on div "Site Month" at bounding box center [479, 268] width 76 height 14
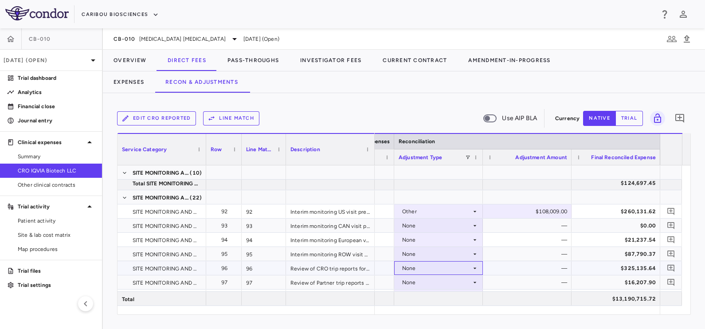
click at [452, 266] on div "None" at bounding box center [436, 268] width 69 height 14
click at [428, 305] on li "Other" at bounding box center [438, 298] width 88 height 13
click at [603, 266] on div "$325,135.64" at bounding box center [618, 268] width 76 height 14
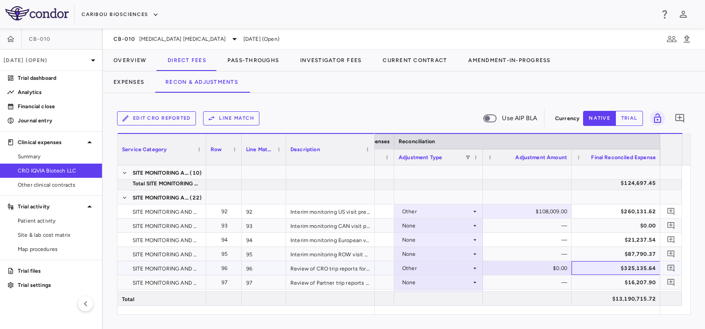
click at [586, 269] on div "$325,135.64" at bounding box center [618, 268] width 76 height 14
click at [596, 257] on div "$87,790.37" at bounding box center [618, 254] width 76 height 14
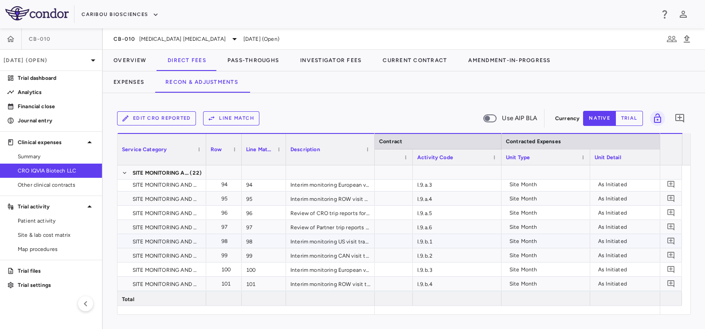
click at [424, 240] on div "I.9.b.1" at bounding box center [457, 241] width 89 height 14
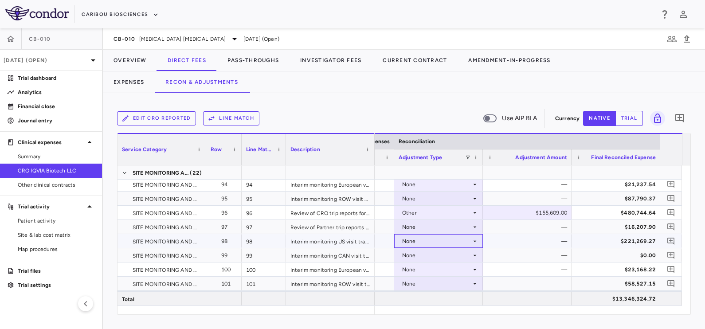
click at [463, 238] on div "None" at bounding box center [436, 241] width 69 height 14
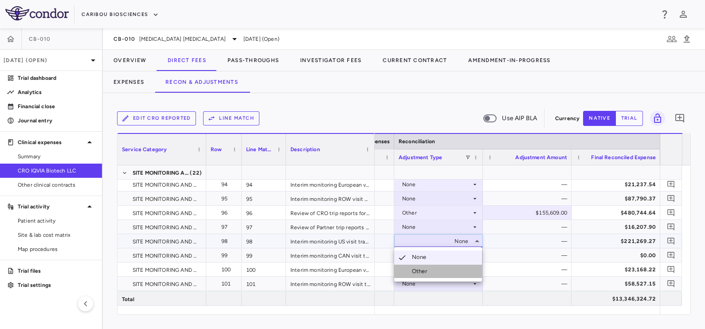
click at [437, 272] on li "Other" at bounding box center [438, 271] width 88 height 13
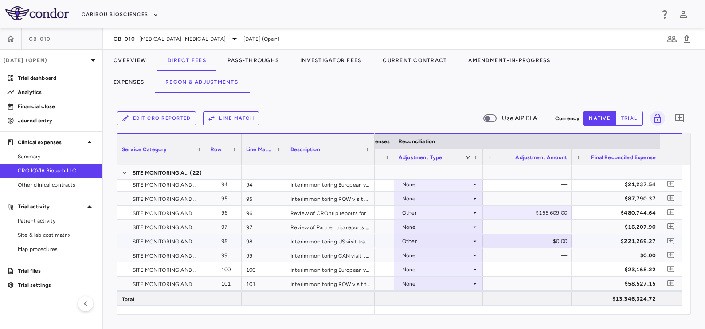
click at [608, 238] on div "$221,269.27" at bounding box center [618, 241] width 76 height 14
click at [605, 249] on div "$0.00" at bounding box center [618, 255] width 76 height 14
click at [615, 234] on div "$221,269.27" at bounding box center [618, 241] width 76 height 14
click at [591, 243] on div "$378,280.27" at bounding box center [618, 241] width 76 height 14
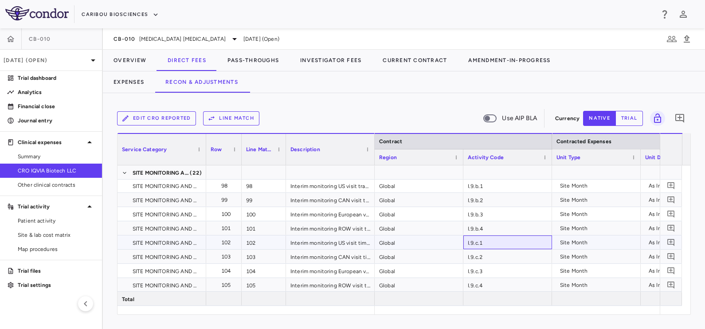
click at [472, 239] on div "I.9.c.1" at bounding box center [508, 243] width 89 height 14
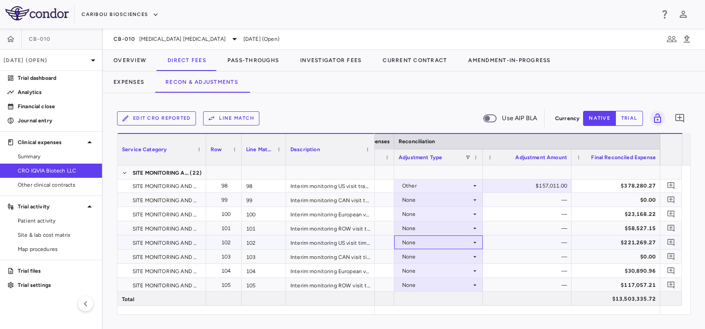
click at [479, 237] on div "None" at bounding box center [438, 243] width 89 height 14
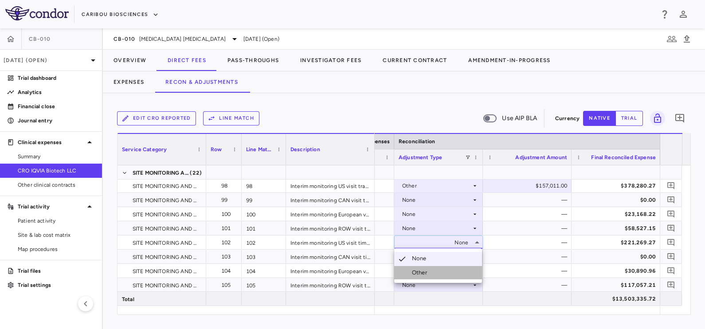
click at [441, 273] on li "Other" at bounding box center [438, 272] width 88 height 13
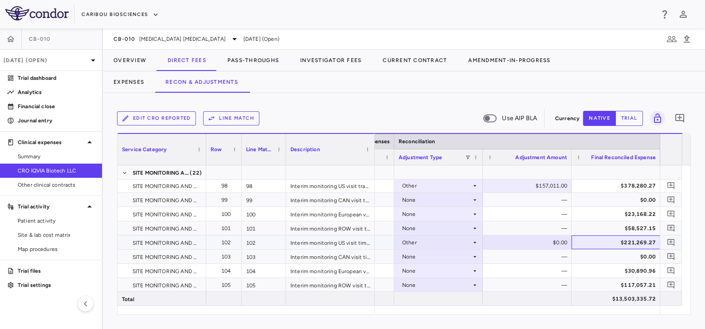
click at [590, 245] on div "$221,269.27" at bounding box center [618, 243] width 76 height 14
click at [618, 241] on div "$221,269.27" at bounding box center [618, 243] width 76 height 14
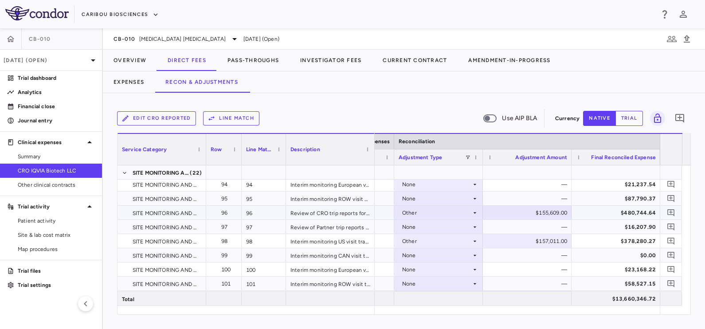
scroll to position [1608, 0]
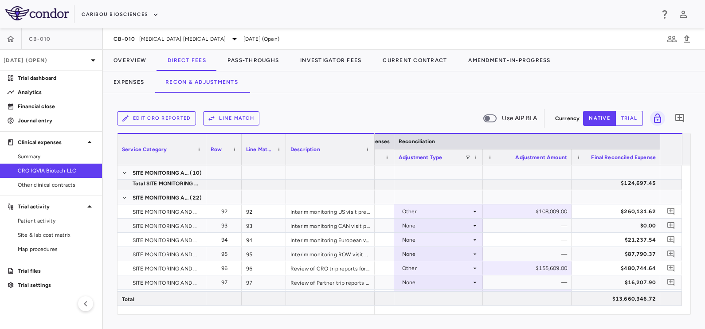
click at [234, 47] on div "CB-010 [MEDICAL_DATA] [MEDICAL_DATA] [DATE] (Open)" at bounding box center [404, 38] width 602 height 21
click at [240, 58] on button "Pass-Throughs" at bounding box center [253, 60] width 73 height 21
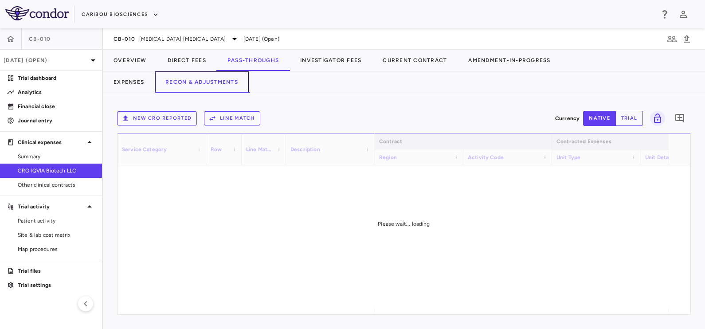
click at [213, 82] on button "Recon & Adjustments" at bounding box center [202, 81] width 94 height 21
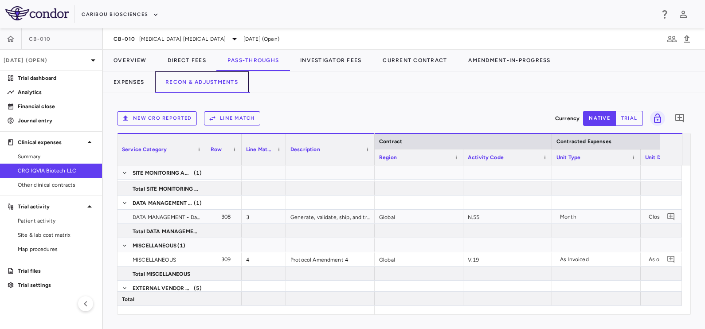
scroll to position [0, 388]
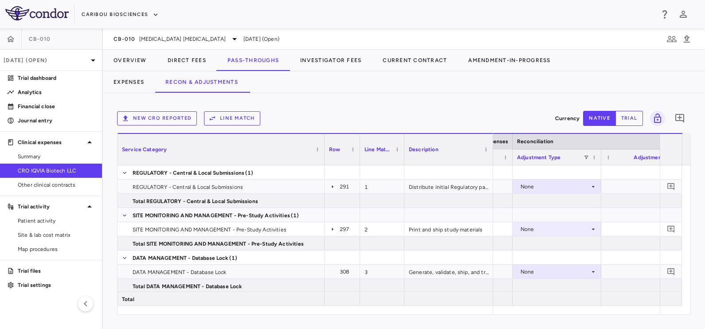
drag, startPoint x: 205, startPoint y: 142, endPoint x: 324, endPoint y: 202, distance: 132.7
click at [324, 202] on div "Service Category Row Line Match" at bounding box center [404, 223] width 573 height 181
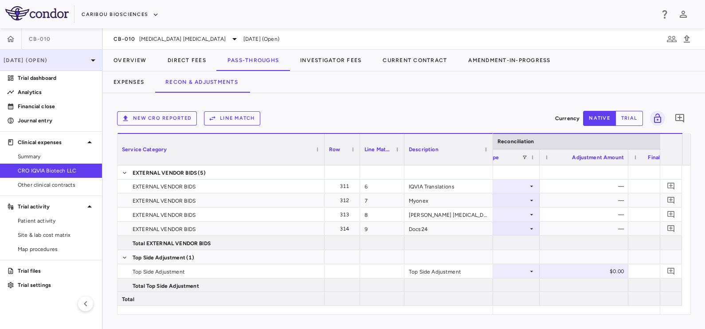
click at [20, 56] on p "[DATE] (Open)" at bounding box center [46, 60] width 84 height 8
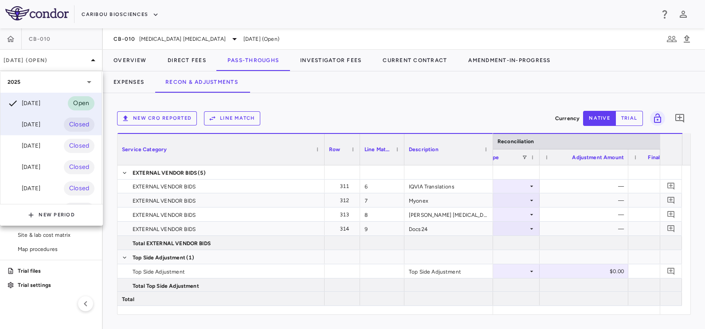
click at [33, 124] on div "[DATE]" at bounding box center [24, 124] width 33 height 11
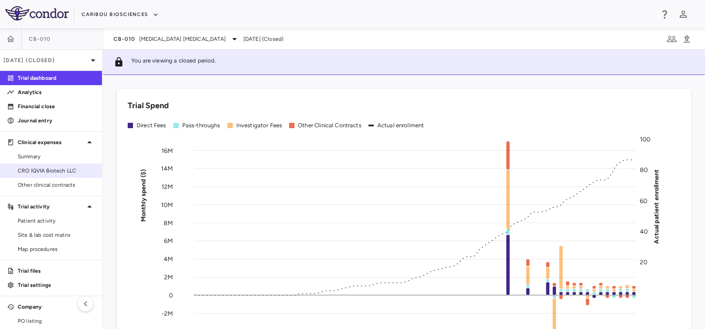
click at [33, 171] on span "CRO IQVIA Biotech LLC" at bounding box center [56, 171] width 77 height 8
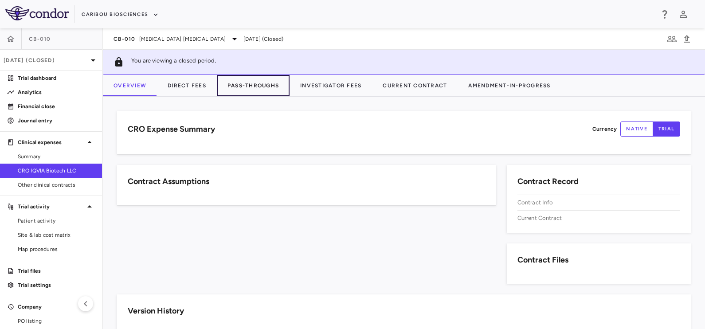
click at [242, 84] on button "Pass-Throughs" at bounding box center [253, 85] width 73 height 21
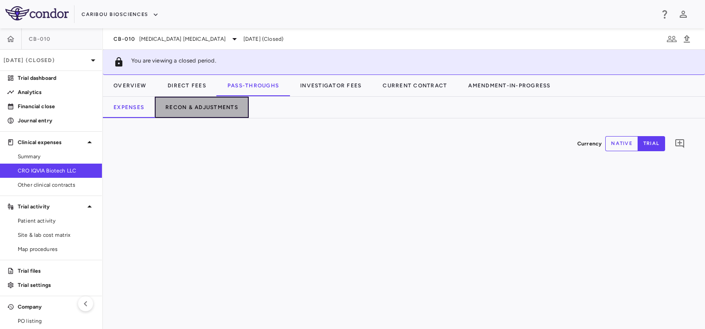
click at [186, 112] on button "Recon & Adjustments" at bounding box center [202, 107] width 94 height 21
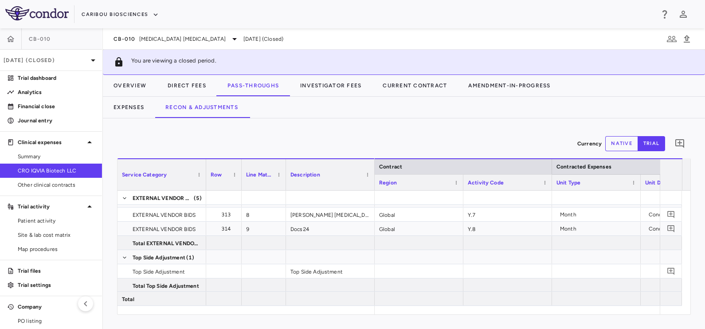
click at [424, 317] on div "Currency native trial 0 Service Category Drag here to set column labels Service…" at bounding box center [404, 223] width 602 height 211
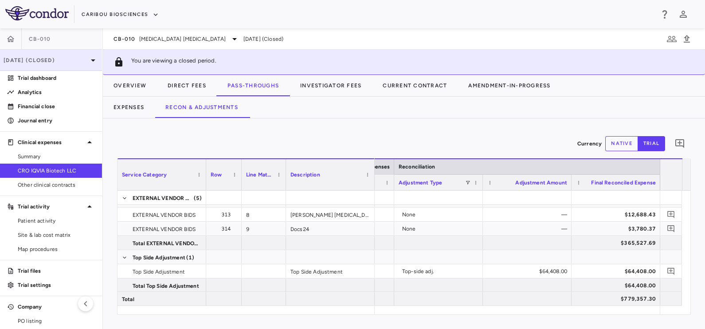
click at [52, 63] on p "[DATE] (Closed)" at bounding box center [46, 60] width 84 height 8
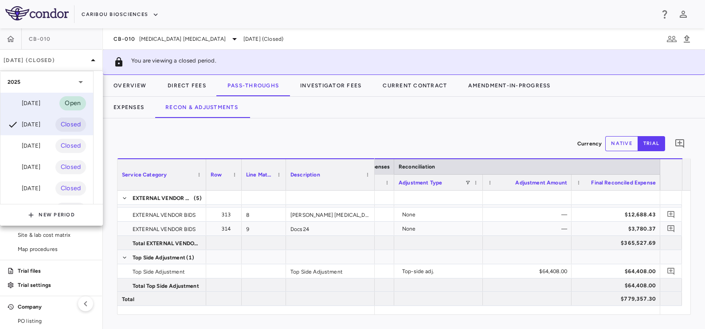
click at [35, 104] on div "[DATE]" at bounding box center [24, 103] width 33 height 11
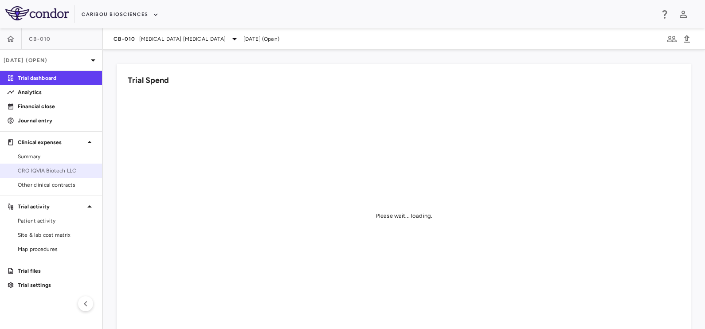
click at [63, 172] on span "CRO IQVIA Biotech LLC" at bounding box center [56, 171] width 77 height 8
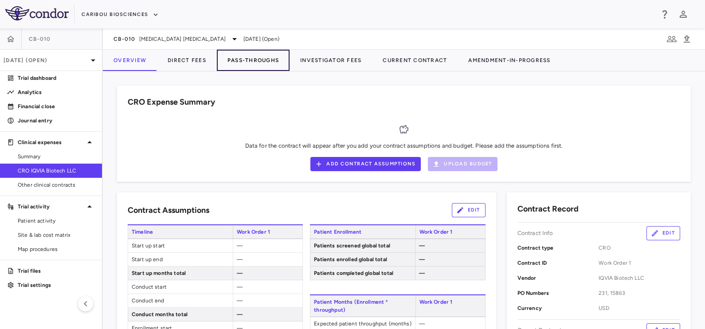
click at [256, 56] on button "Pass-Throughs" at bounding box center [253, 60] width 73 height 21
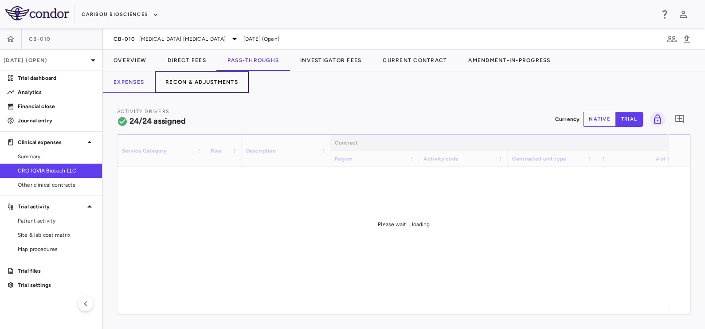
click at [177, 89] on button "Recon & Adjustments" at bounding box center [202, 81] width 94 height 21
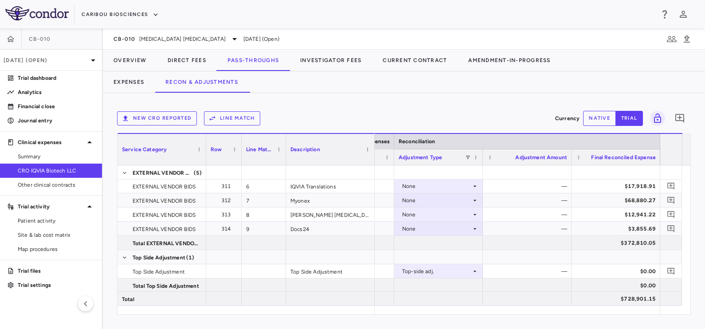
click at [601, 118] on button "native" at bounding box center [599, 118] width 33 height 15
click at [599, 275] on div "$0.00" at bounding box center [618, 271] width 76 height 14
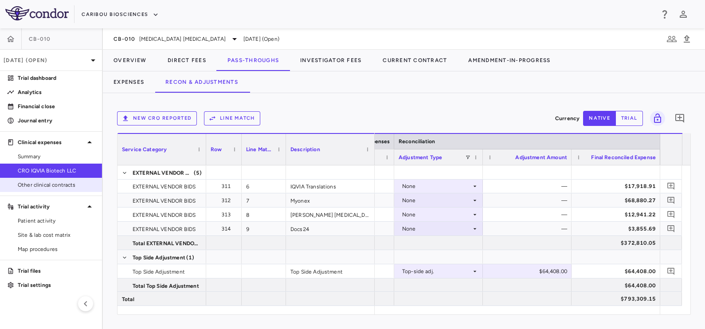
drag, startPoint x: 39, startPoint y: 190, endPoint x: 54, endPoint y: 181, distance: 17.7
click at [39, 190] on link "Other clinical contracts" at bounding box center [51, 184] width 102 height 13
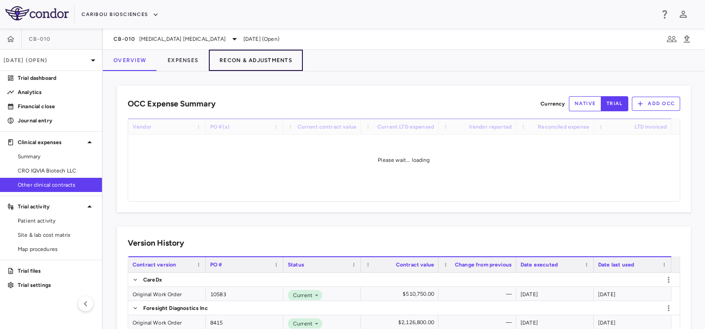
click at [246, 61] on button "Recon & Adjustments" at bounding box center [256, 60] width 94 height 21
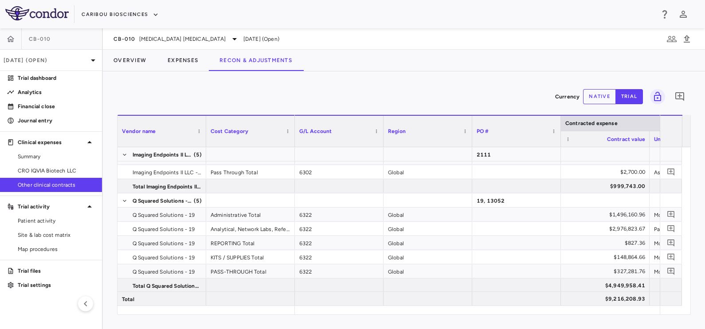
scroll to position [0, 118]
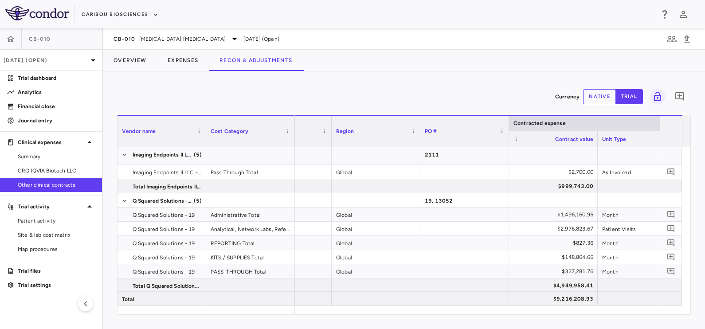
drag, startPoint x: 592, startPoint y: 101, endPoint x: 586, endPoint y: 104, distance: 6.9
click at [592, 101] on button "native" at bounding box center [599, 96] width 33 height 15
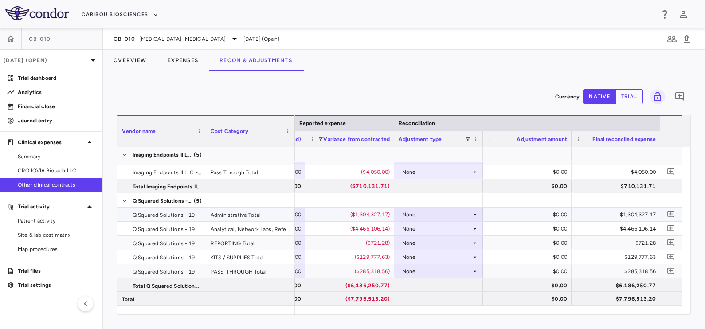
click at [445, 216] on div "None" at bounding box center [436, 215] width 69 height 14
click at [418, 248] on div "Other" at bounding box center [421, 245] width 19 height 8
click at [470, 226] on div "None" at bounding box center [436, 229] width 69 height 14
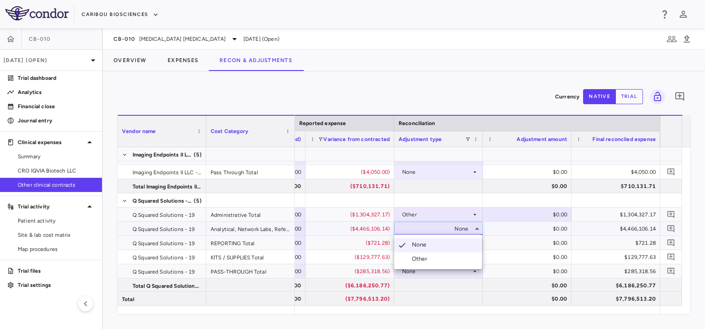
click at [421, 262] on div "Other" at bounding box center [421, 259] width 19 height 8
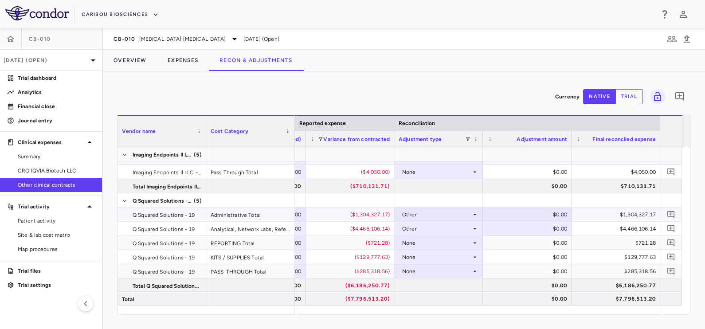
click at [602, 208] on div "$1,304,327.17" at bounding box center [618, 215] width 76 height 14
click at [523, 217] on div "$217,651.00" at bounding box center [529, 215] width 76 height 14
click at [528, 217] on input "******" at bounding box center [534, 215] width 75 height 15
type input "*******"
click at [525, 227] on div "$1,030,646.00" at bounding box center [529, 229] width 76 height 14
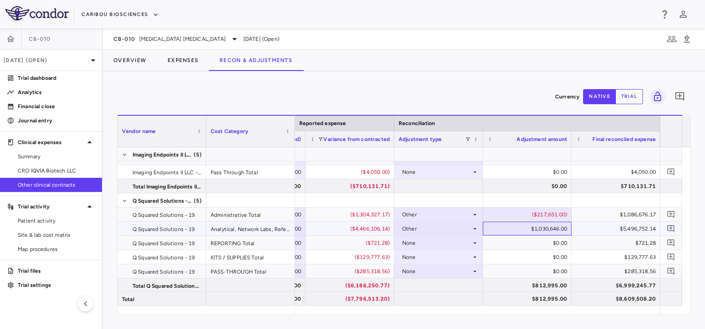
click at [525, 227] on div "$1,030,646.00" at bounding box center [529, 229] width 76 height 14
click at [525, 227] on input "*******" at bounding box center [534, 229] width 75 height 15
type input "********"
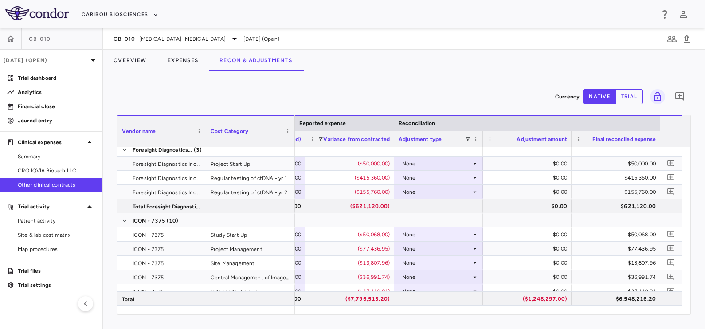
scroll to position [0, 0]
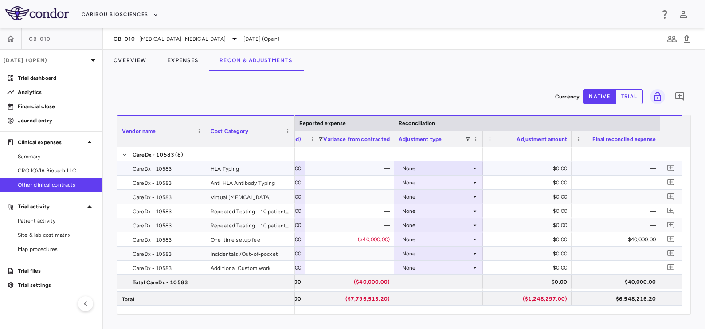
click at [445, 166] on div "None" at bounding box center [436, 168] width 69 height 14
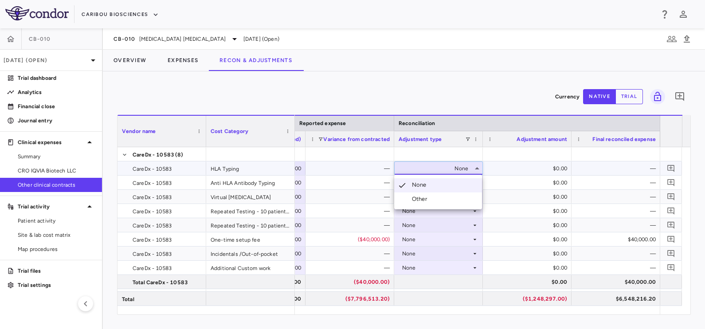
click at [425, 197] on div "Other" at bounding box center [421, 199] width 19 height 8
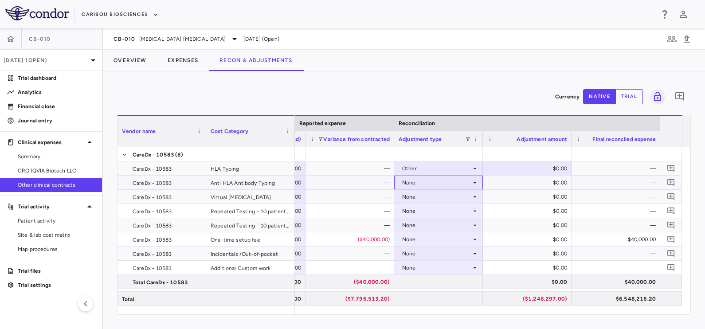
click at [437, 181] on div "None" at bounding box center [436, 183] width 69 height 14
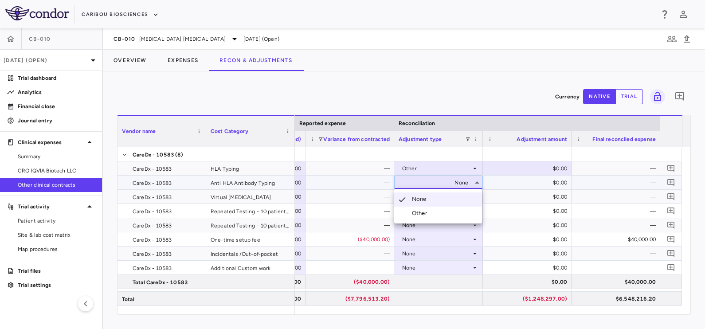
click at [429, 216] on div "Other" at bounding box center [421, 213] width 19 height 8
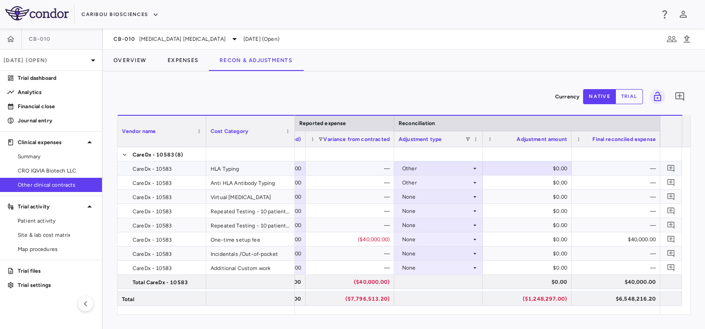
click at [602, 169] on div "—" at bounding box center [618, 168] width 76 height 14
click at [591, 169] on div "—" at bounding box center [618, 168] width 76 height 14
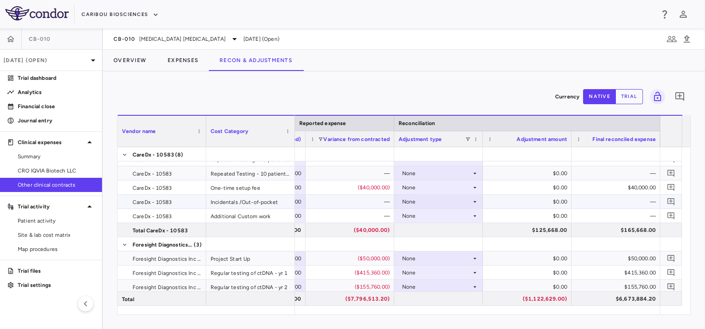
scroll to position [55, 0]
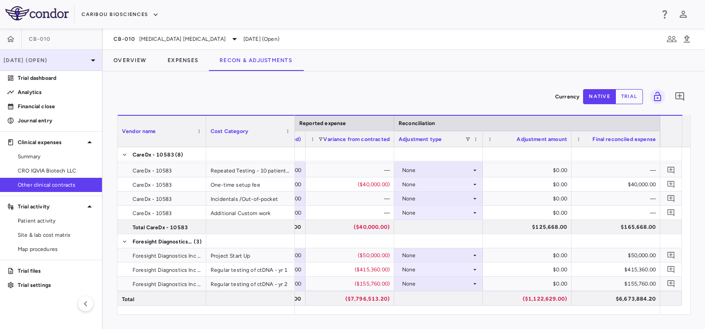
click at [52, 61] on p "[DATE] (Open)" at bounding box center [46, 60] width 84 height 8
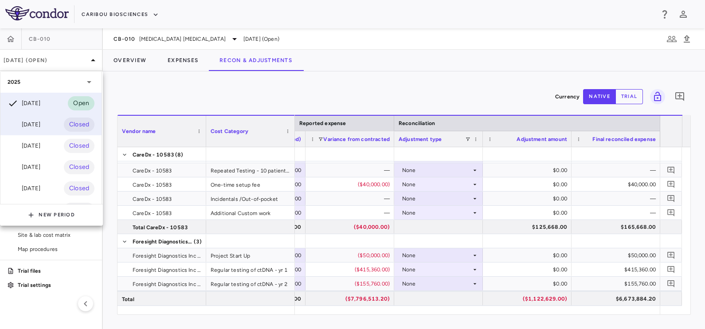
click at [28, 124] on div "[DATE]" at bounding box center [24, 124] width 33 height 11
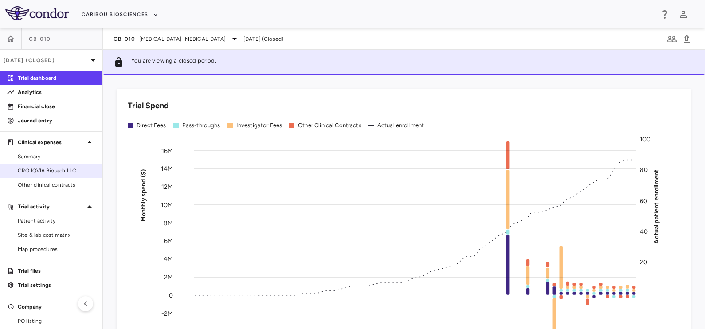
click at [46, 169] on span "CRO IQVIA Biotech LLC" at bounding box center [56, 171] width 77 height 8
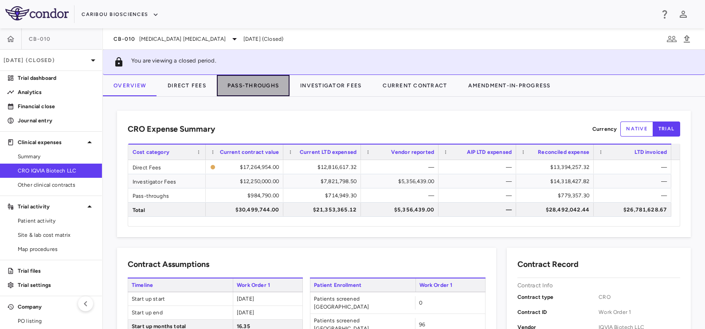
click at [237, 82] on button "Pass-Throughs" at bounding box center [253, 85] width 73 height 21
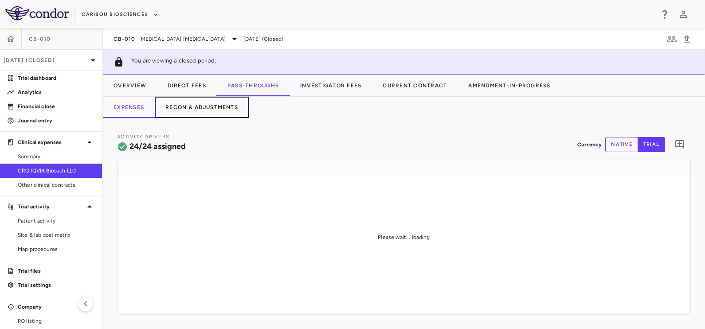
click at [205, 108] on button "Recon & Adjustments" at bounding box center [202, 107] width 94 height 21
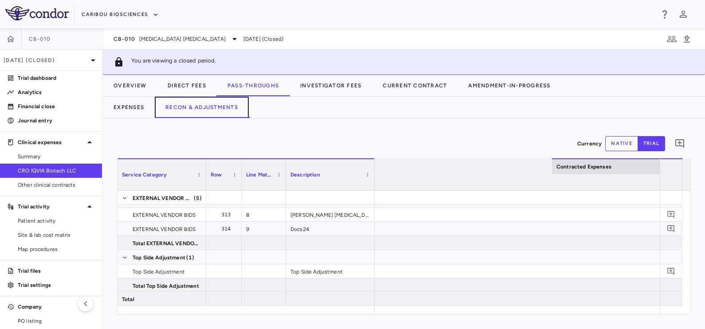
scroll to position [0, 1378]
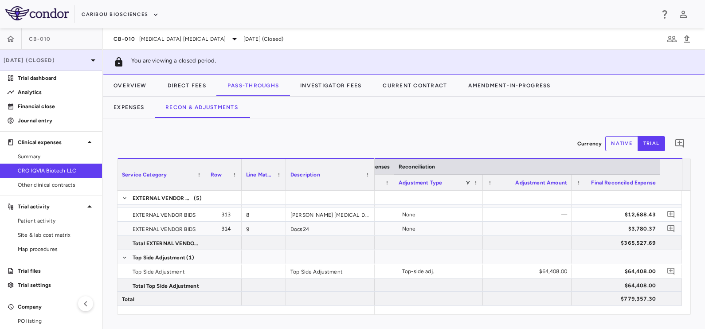
click at [42, 51] on div "[DATE] (Closed)" at bounding box center [51, 60] width 102 height 21
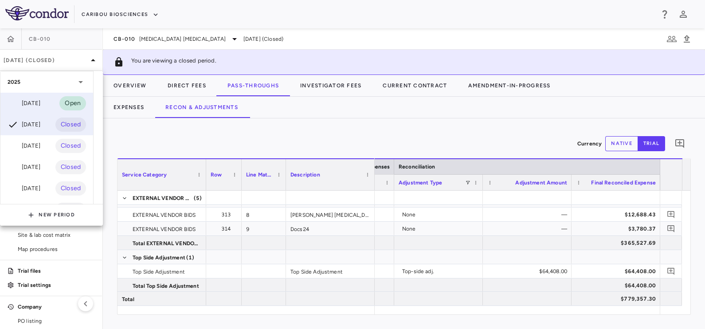
click at [33, 104] on div "[DATE]" at bounding box center [24, 103] width 33 height 11
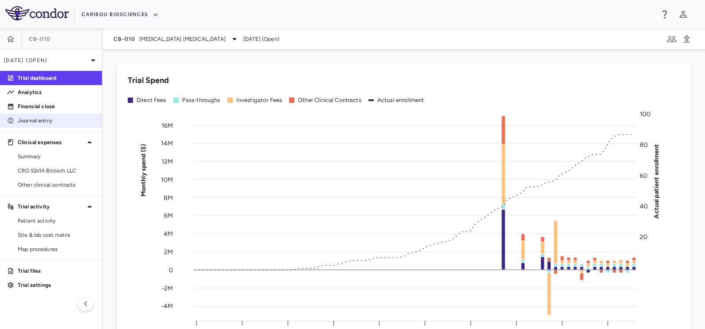
click at [36, 122] on p "Journal entry" at bounding box center [56, 121] width 77 height 8
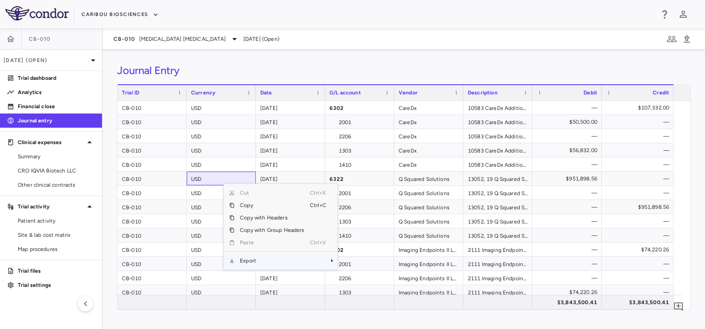
click at [258, 261] on span "Export" at bounding box center [272, 261] width 75 height 12
click at [369, 276] on span "Excel Export" at bounding box center [367, 276] width 42 height 12
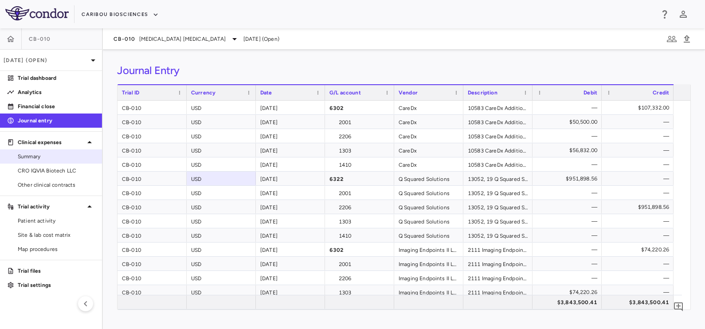
drag, startPoint x: 39, startPoint y: 158, endPoint x: 49, endPoint y: 158, distance: 9.3
click at [39, 158] on span "Summary" at bounding box center [56, 157] width 77 height 8
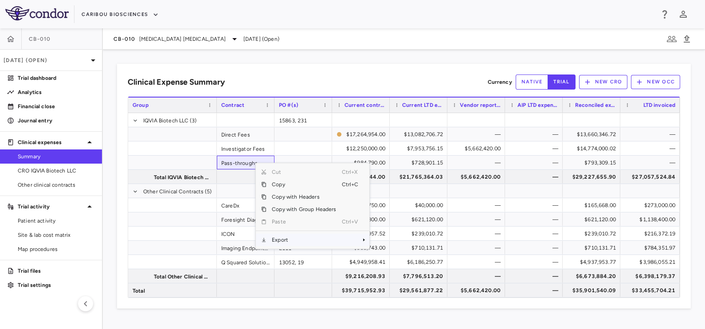
click at [279, 244] on span "Export" at bounding box center [304, 240] width 75 height 12
click at [403, 253] on span "Excel Export" at bounding box center [399, 255] width 42 height 12
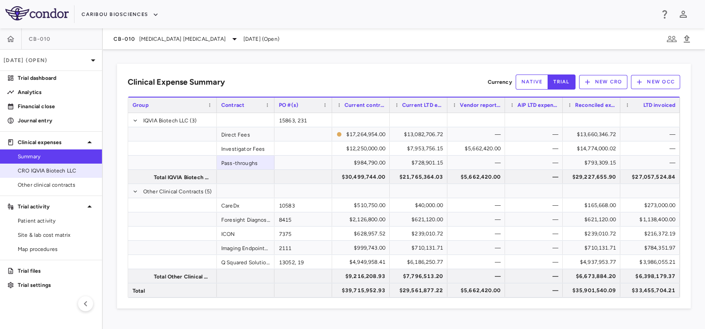
click at [63, 171] on span "CRO IQVIA Biotech LLC" at bounding box center [56, 171] width 77 height 8
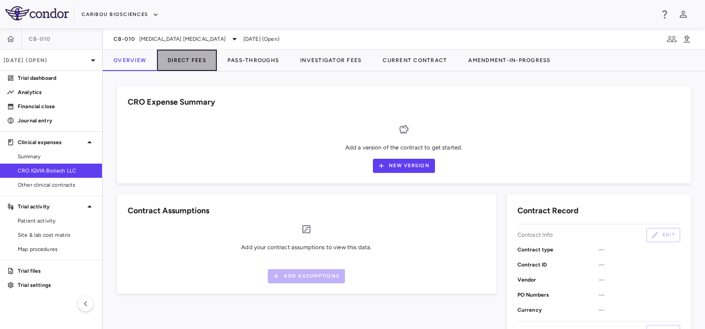
click at [200, 60] on button "Direct Fees" at bounding box center [187, 60] width 60 height 21
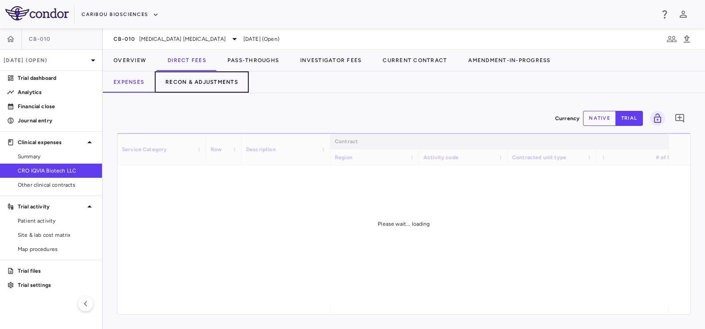
click at [210, 84] on button "Recon & Adjustments" at bounding box center [202, 81] width 94 height 21
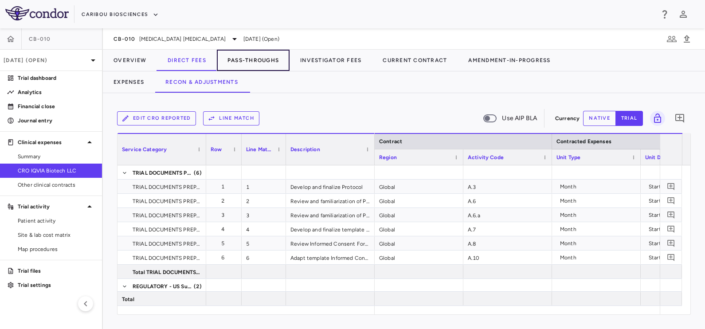
click at [251, 54] on button "Pass-Throughs" at bounding box center [253, 60] width 73 height 21
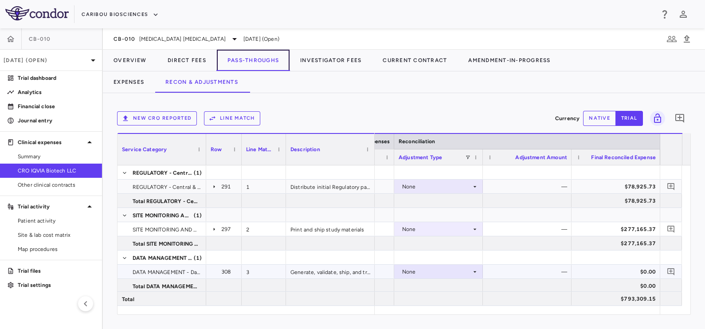
scroll to position [185, 0]
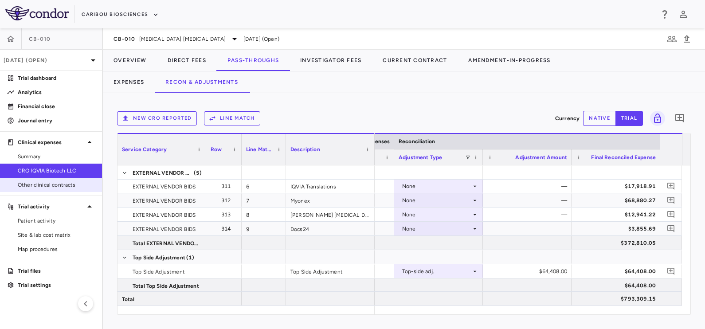
drag, startPoint x: 46, startPoint y: 178, endPoint x: 51, endPoint y: 177, distance: 5.4
click at [46, 179] on link "Other clinical contracts" at bounding box center [51, 184] width 102 height 13
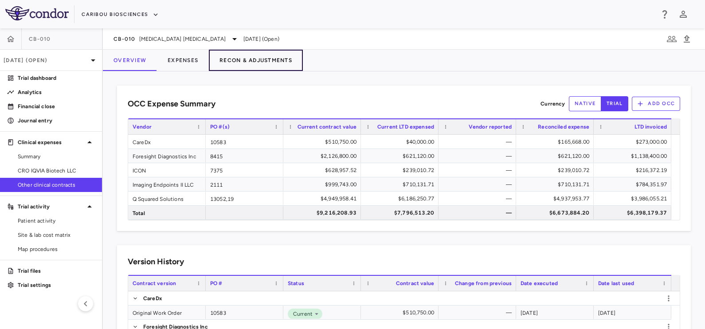
click at [237, 58] on button "Recon & Adjustments" at bounding box center [256, 60] width 94 height 21
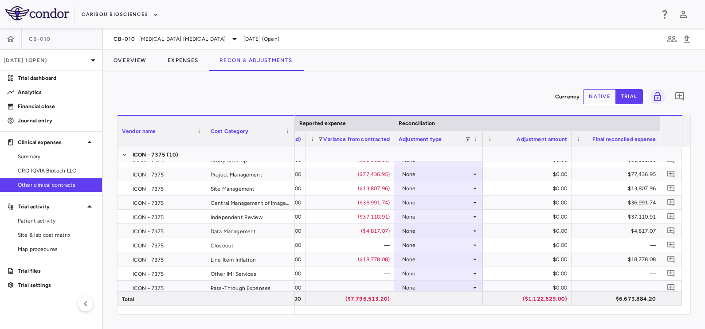
scroll to position [437, 0]
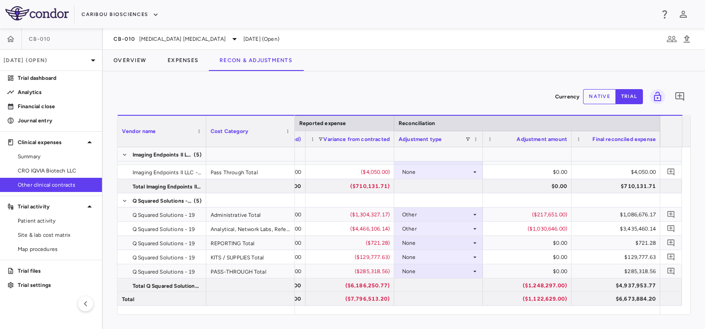
click at [284, 79] on div "Currency native trial 0 Vendor Name Drag here to set column labels Vendor name …" at bounding box center [404, 200] width 602 height 258
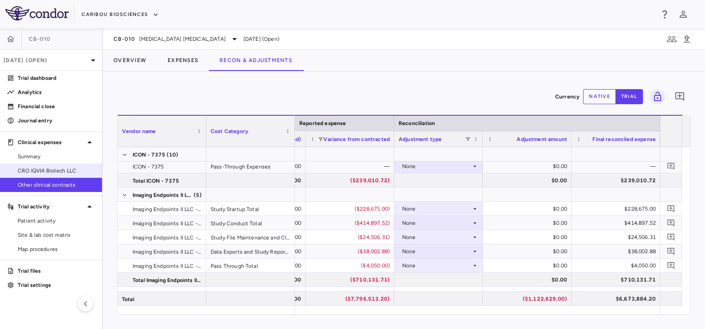
scroll to position [271, 0]
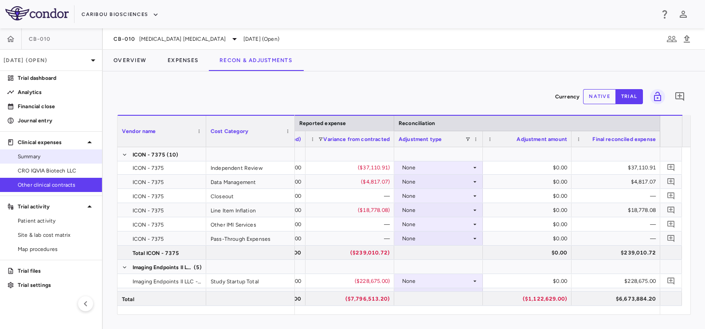
click at [37, 154] on span "Summary" at bounding box center [56, 157] width 77 height 8
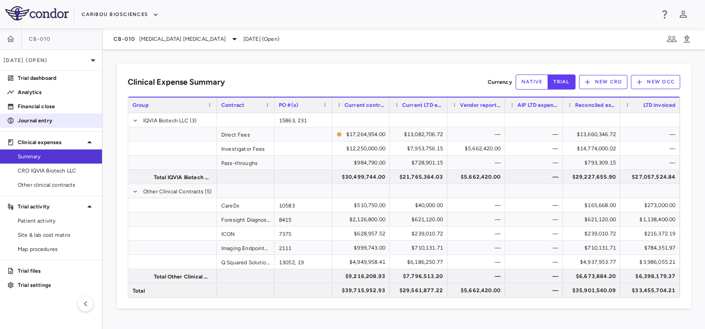
click at [33, 117] on p "Journal entry" at bounding box center [56, 121] width 77 height 8
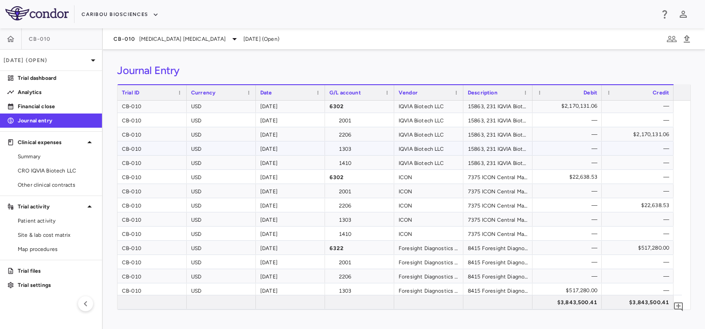
scroll to position [231, 0]
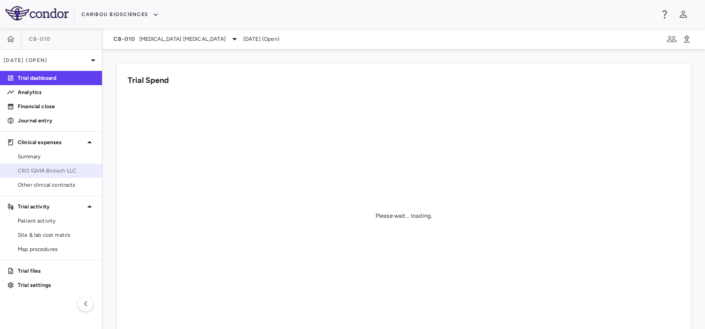
click at [37, 169] on span "CRO IQVIA Biotech LLC" at bounding box center [56, 171] width 77 height 8
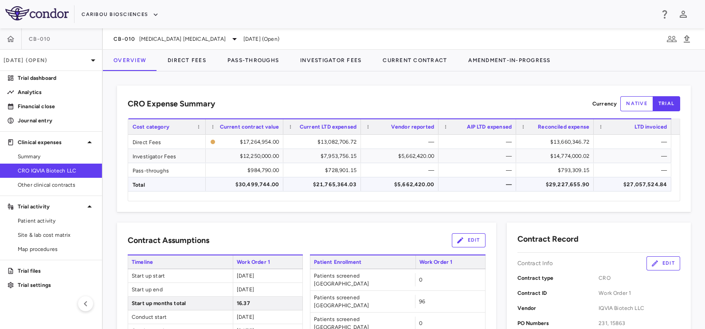
click at [645, 188] on div "$27,057,524.84" at bounding box center [634, 184] width 65 height 14
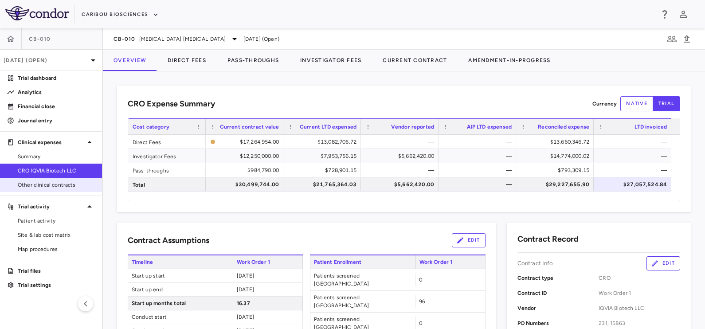
click at [19, 181] on span "Other clinical contracts" at bounding box center [56, 185] width 77 height 8
